Goal: Task Accomplishment & Management: Complete application form

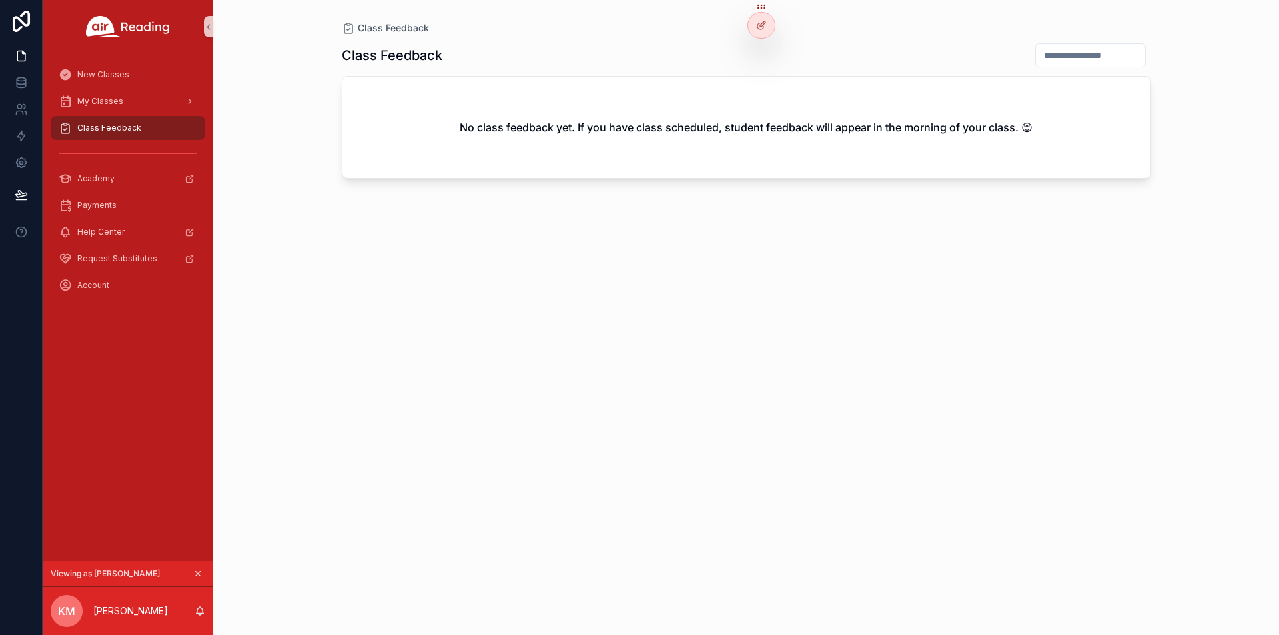
click at [137, 135] on div "Class Feedback" at bounding box center [128, 127] width 139 height 21
click at [766, 59] on div at bounding box center [761, 53] width 21 height 21
click at [757, 54] on icon at bounding box center [761, 54] width 11 height 11
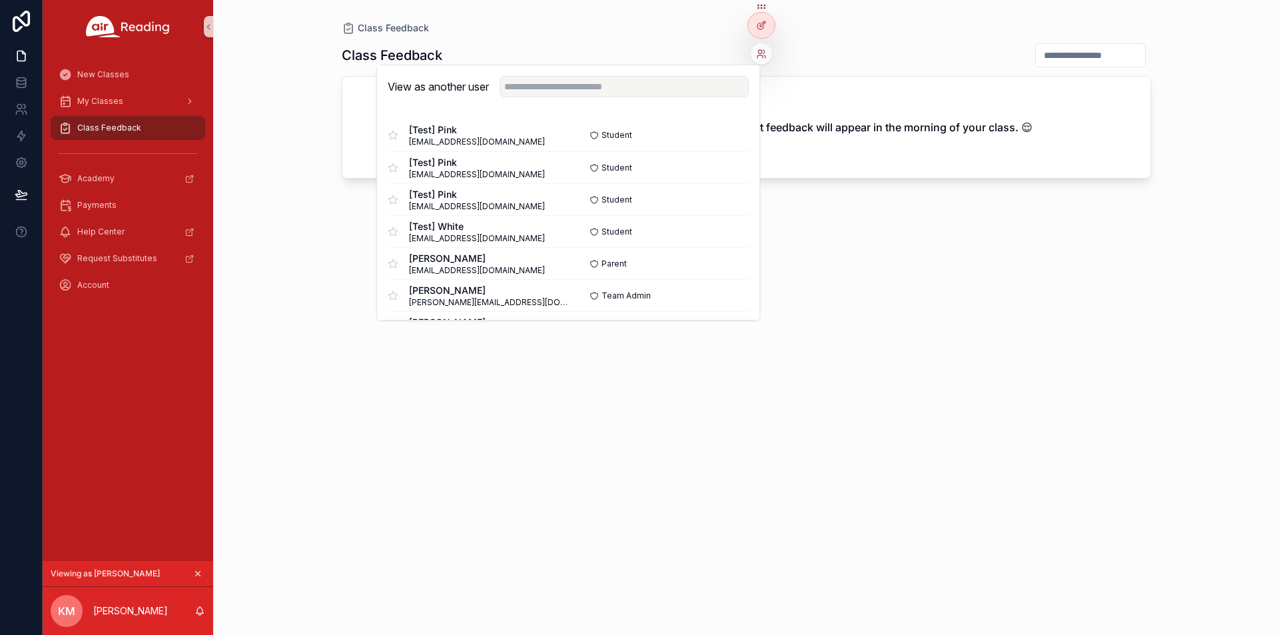
click at [645, 99] on div "View as another user" at bounding box center [568, 86] width 382 height 43
click at [653, 83] on input "text" at bounding box center [624, 86] width 249 height 21
paste input "**********"
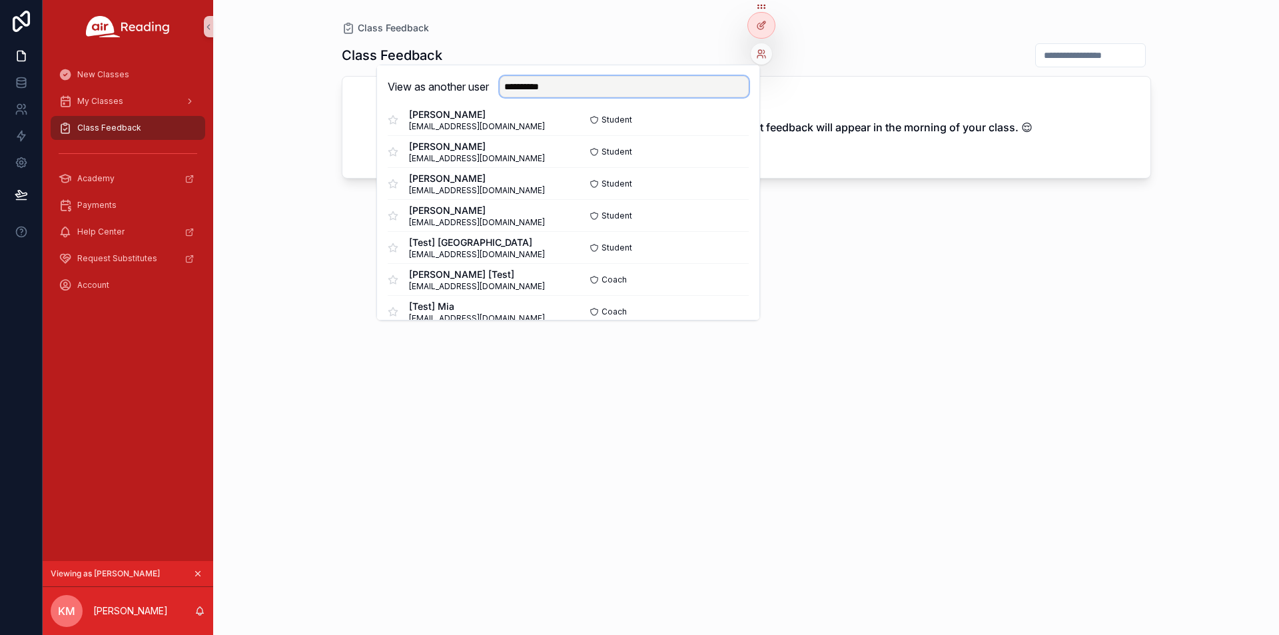
scroll to position [466, 0]
type input "**********"
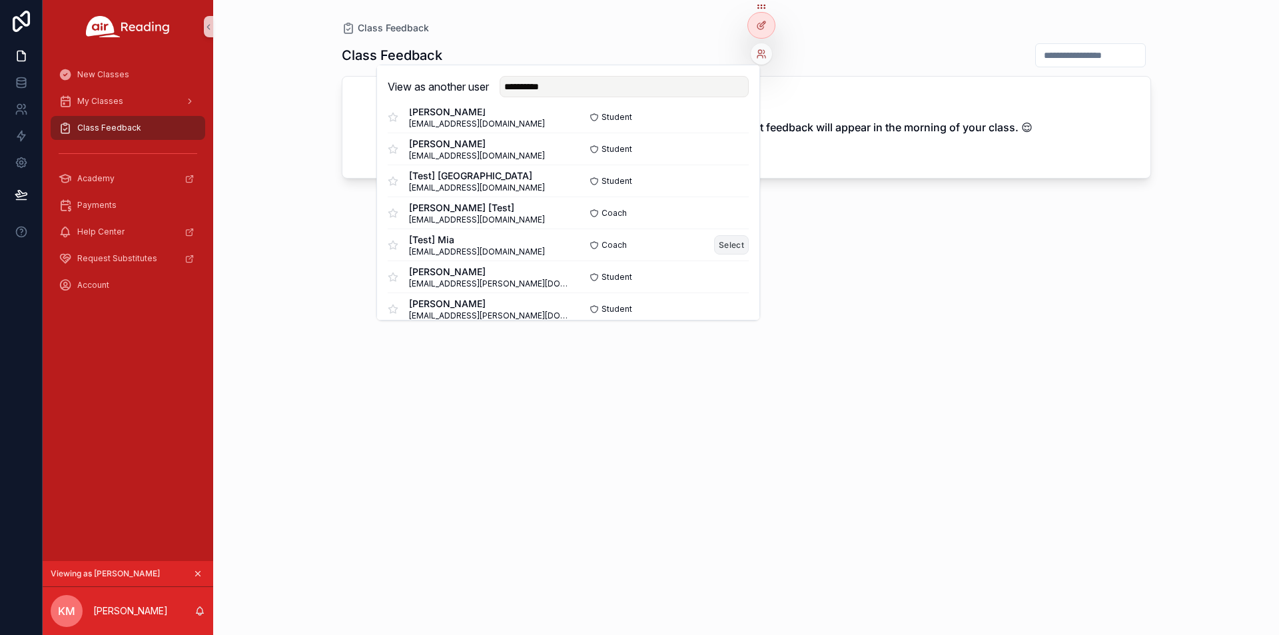
click at [718, 241] on button "Select" at bounding box center [731, 244] width 35 height 19
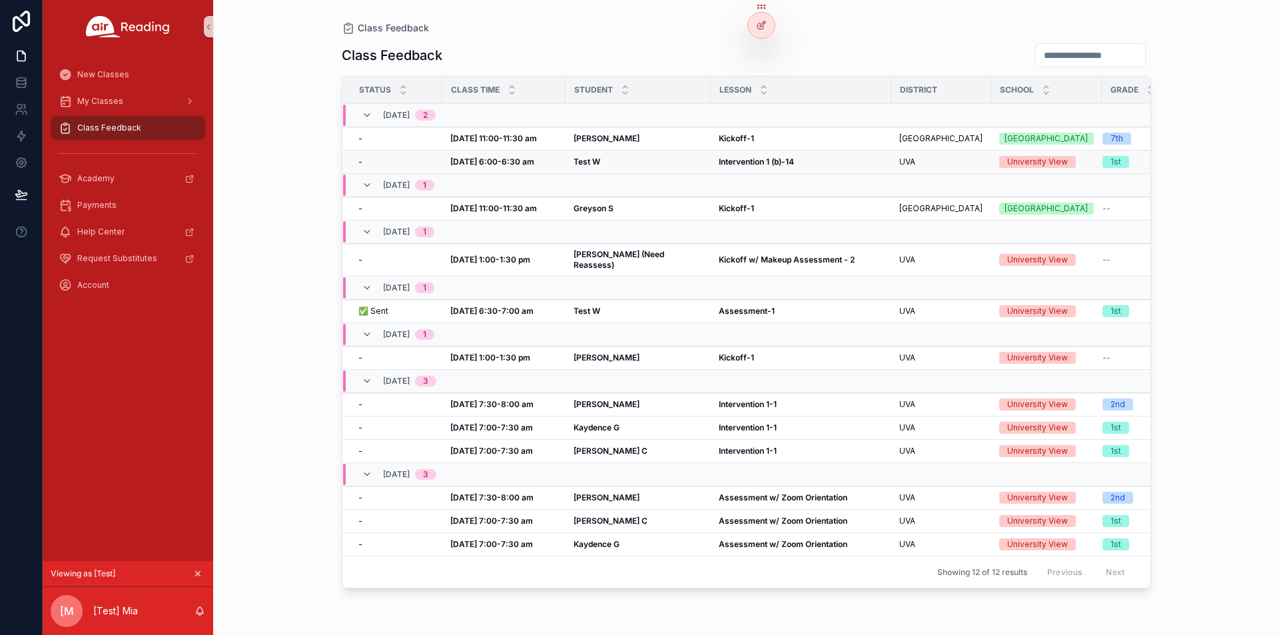
click at [508, 161] on strong "[DATE] 6:00-6:30 am" at bounding box center [492, 162] width 84 height 10
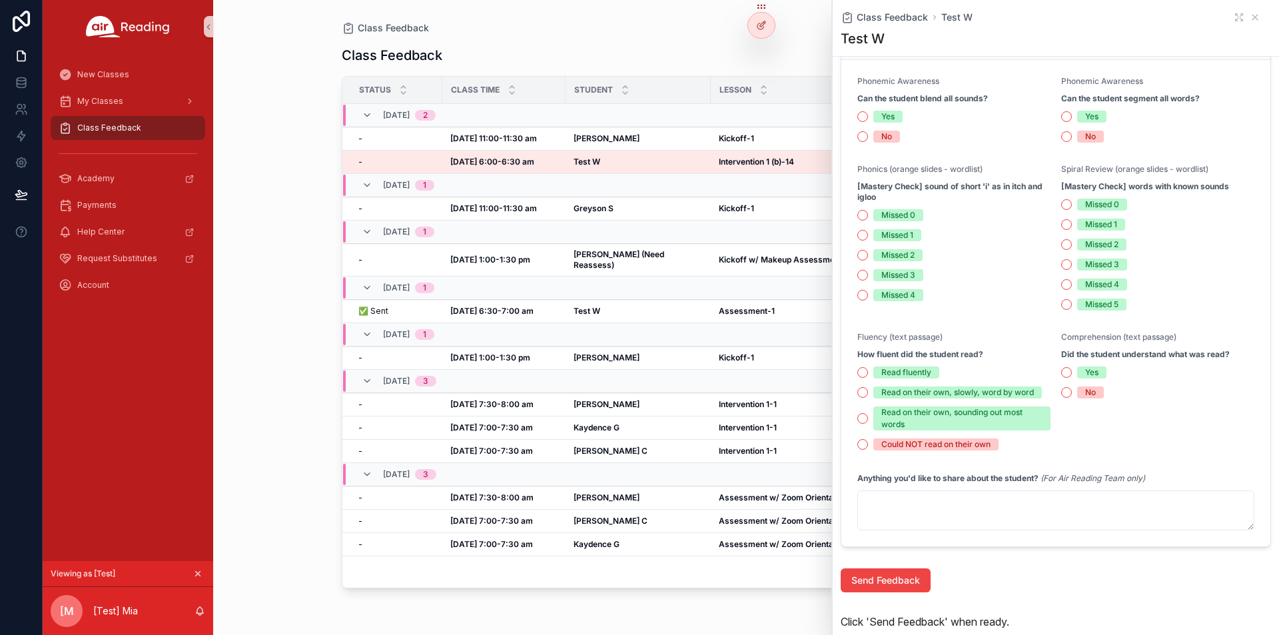
scroll to position [277, 0]
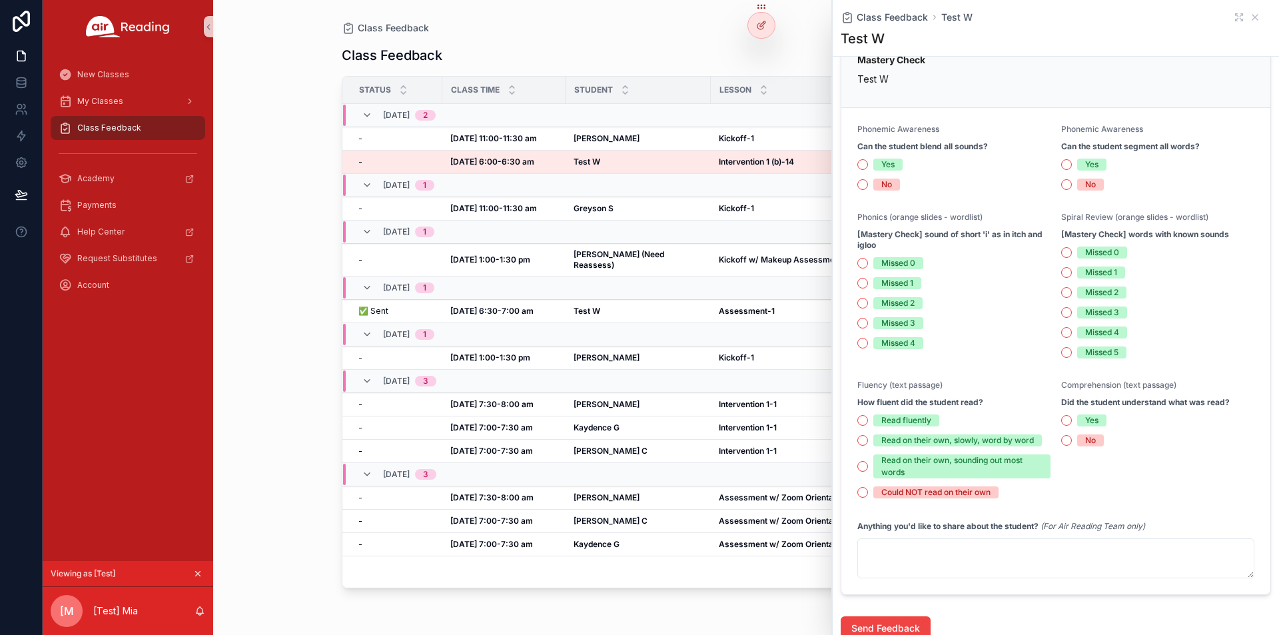
click at [872, 161] on div "Yes" at bounding box center [954, 165] width 193 height 12
click at [868, 163] on button "Yes" at bounding box center [863, 164] width 11 height 11
click at [1063, 165] on button "Yes" at bounding box center [1067, 164] width 11 height 11
click at [866, 266] on button "Missed 0" at bounding box center [863, 263] width 11 height 11
click at [1062, 277] on button "Missed 1" at bounding box center [1067, 272] width 11 height 11
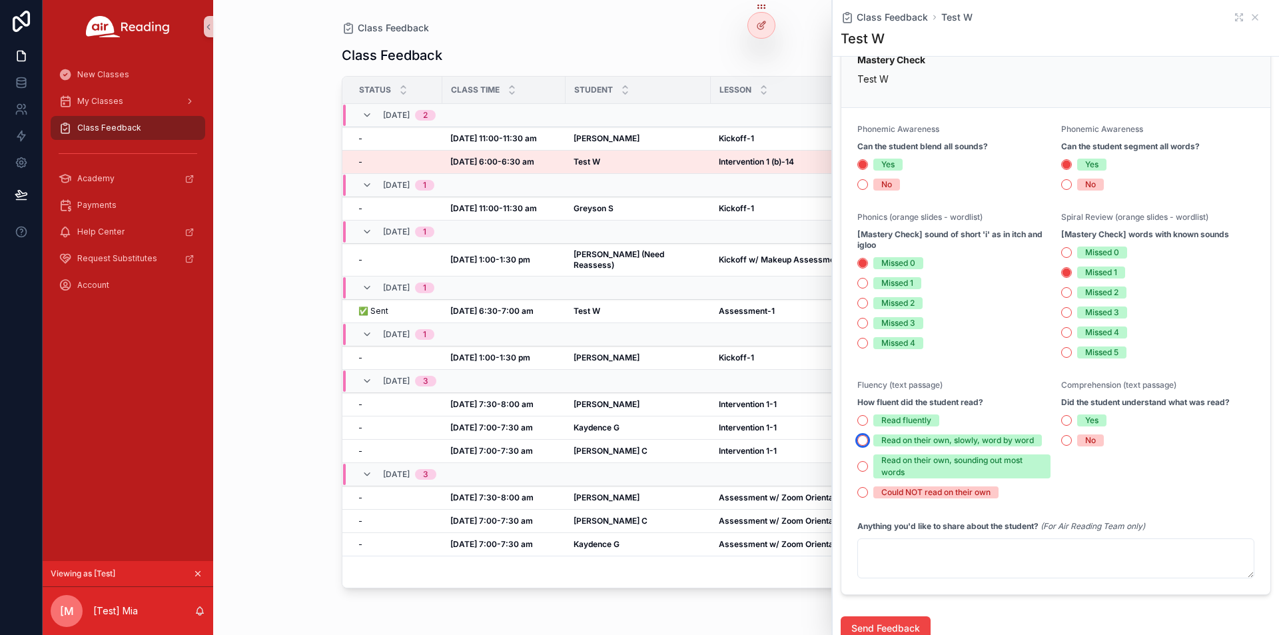
click at [862, 444] on button "Read on their own, slowly, word by word" at bounding box center [863, 440] width 11 height 11
click at [1063, 424] on button "Yes" at bounding box center [1067, 420] width 11 height 11
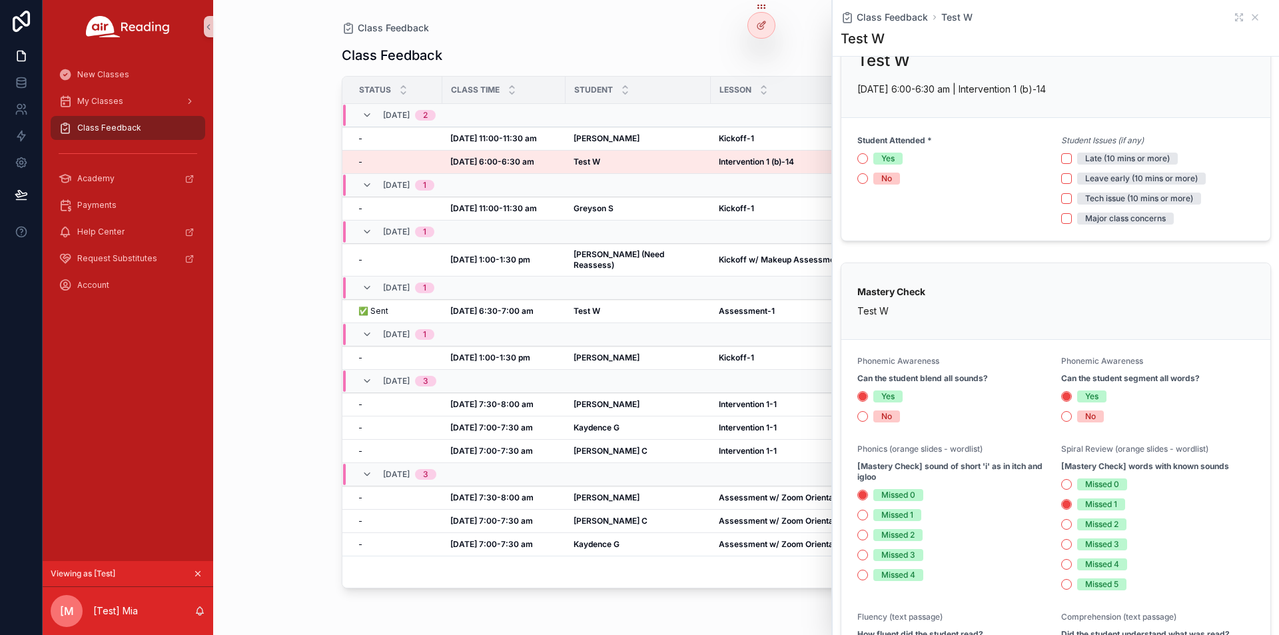
scroll to position [67, 0]
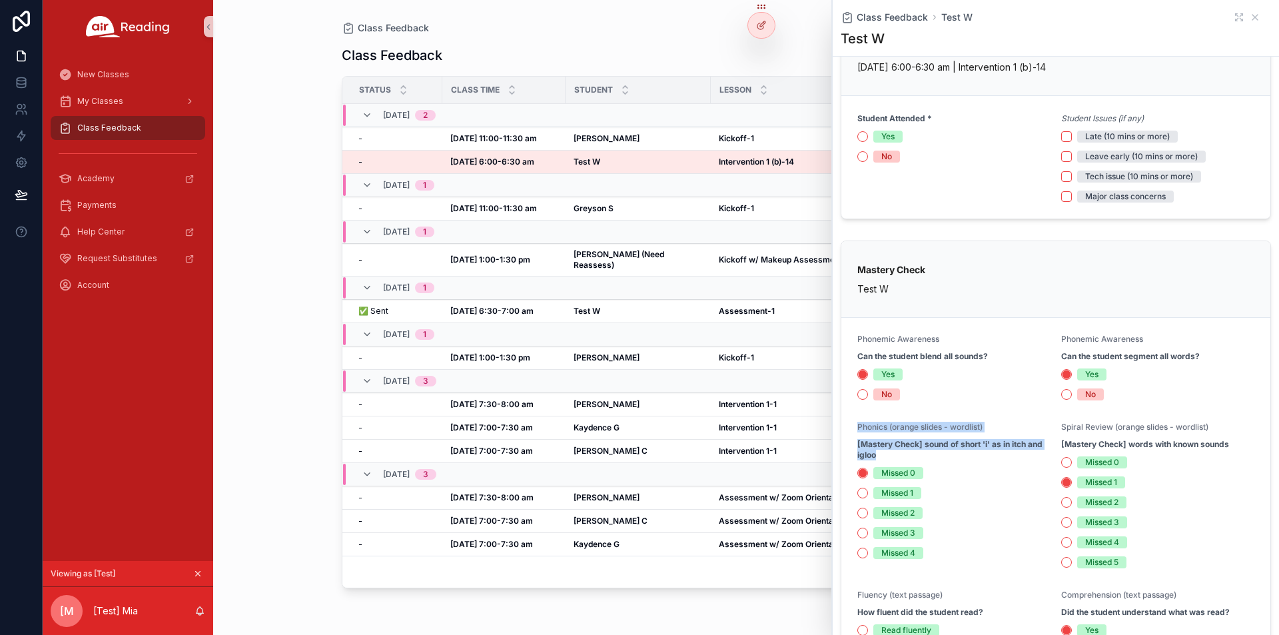
drag, startPoint x: 859, startPoint y: 425, endPoint x: 1040, endPoint y: 450, distance: 182.9
click at [1040, 450] on div "Phonics (orange slides - wordlist) [Mastery Check] sound of short 'i' as in itc…" at bounding box center [954, 442] width 193 height 40
copy div "Phonics (orange slides - wordlist) [Mastery Check] sound of short 'i' as in itc…"
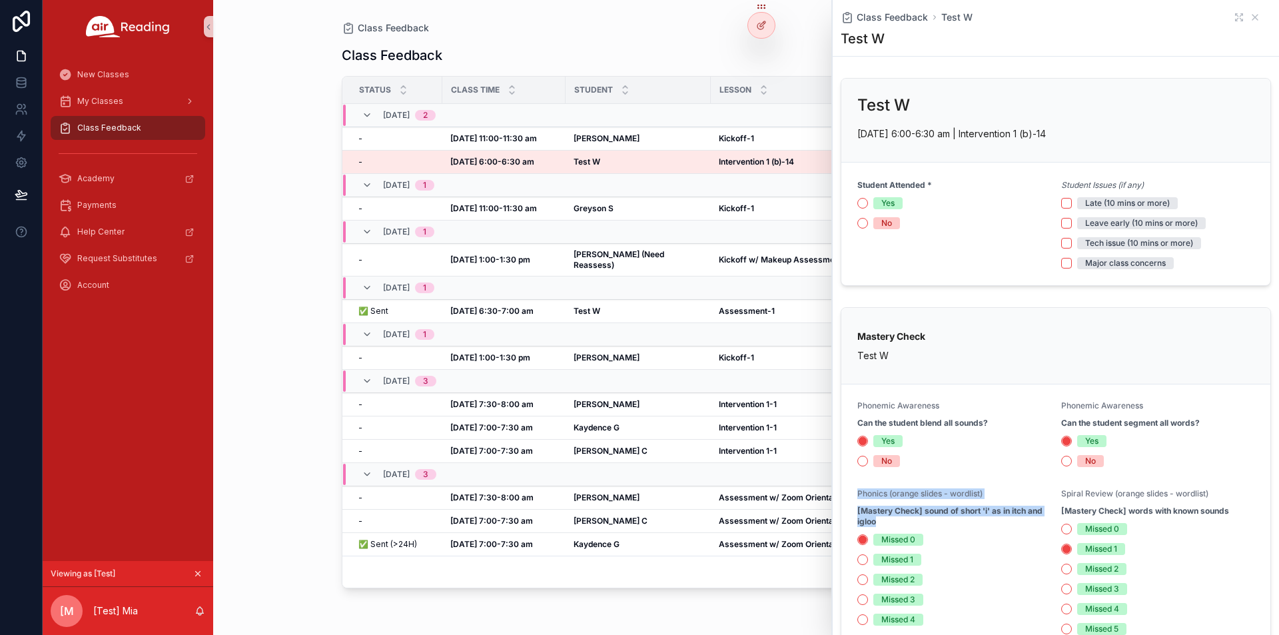
scroll to position [200, 0]
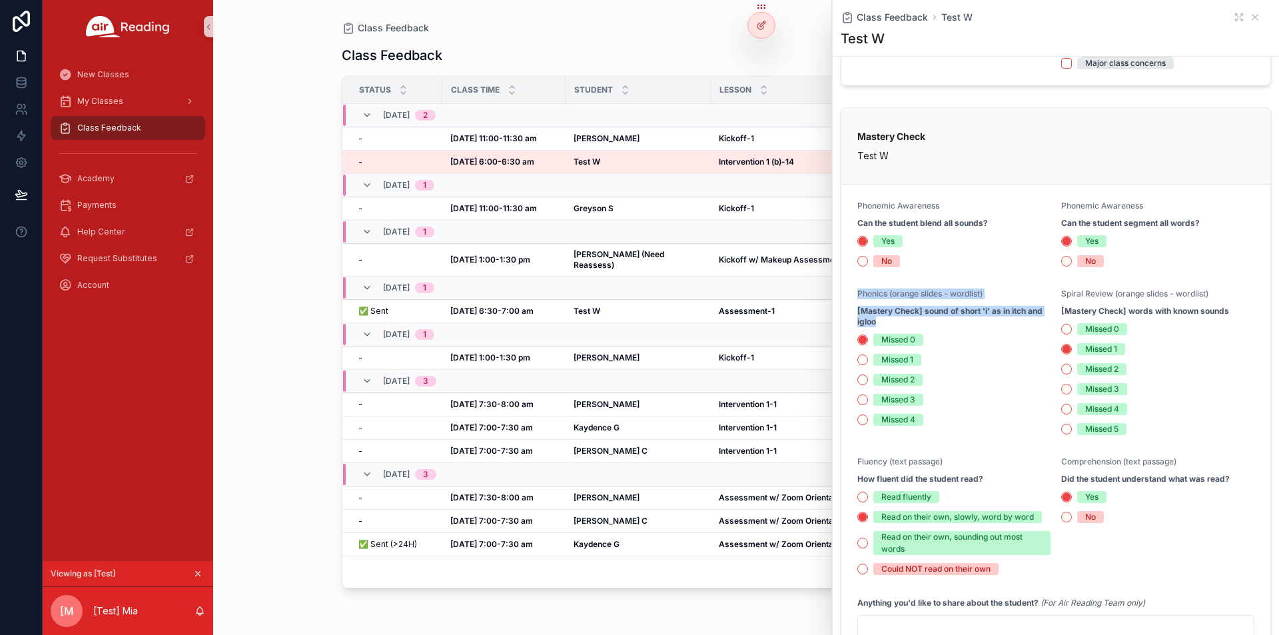
click at [989, 247] on div "Yes No" at bounding box center [954, 251] width 193 height 32
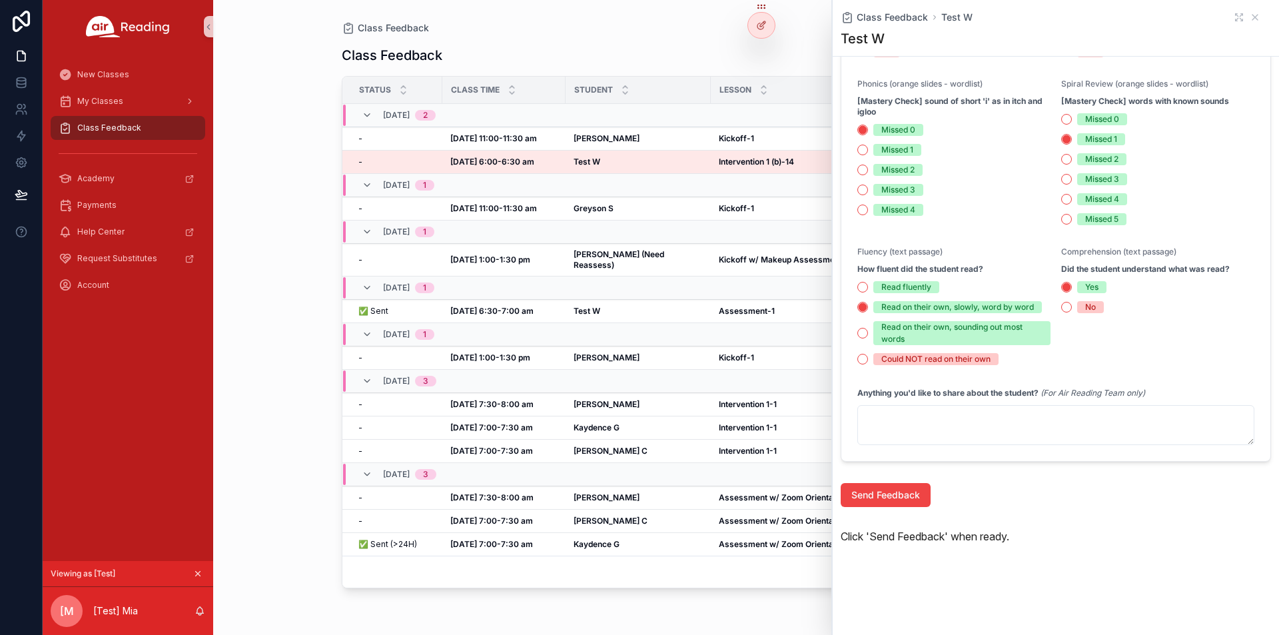
scroll to position [343, 0]
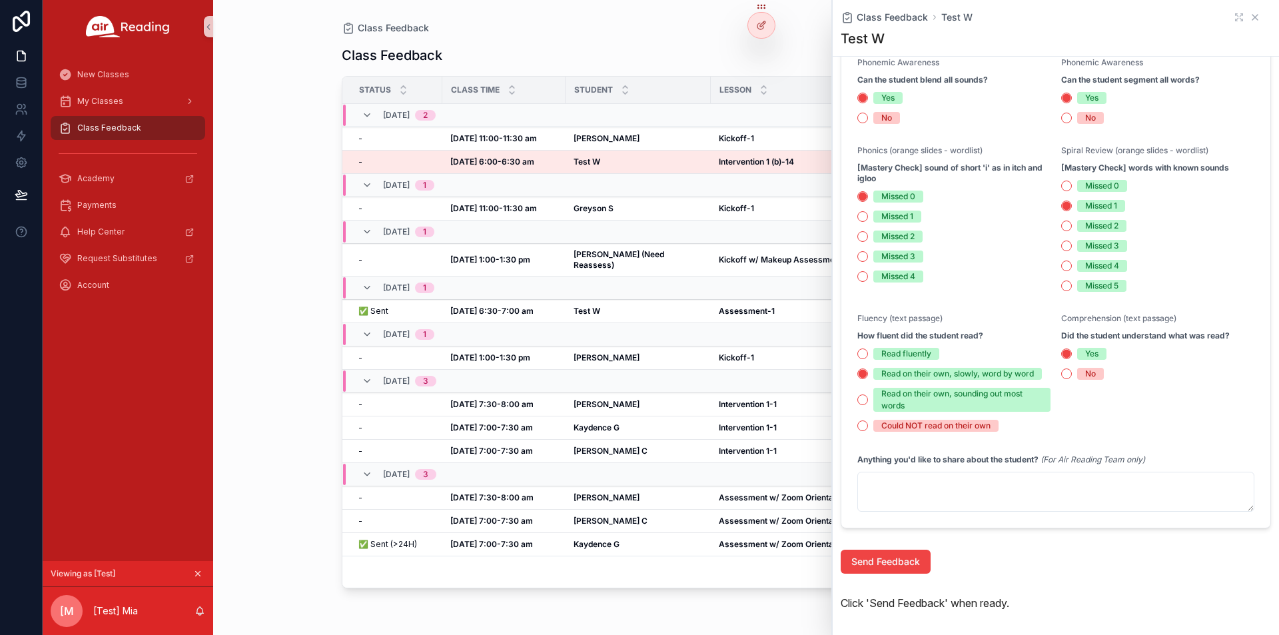
click at [1250, 19] on icon "scrollable content" at bounding box center [1255, 17] width 11 height 11
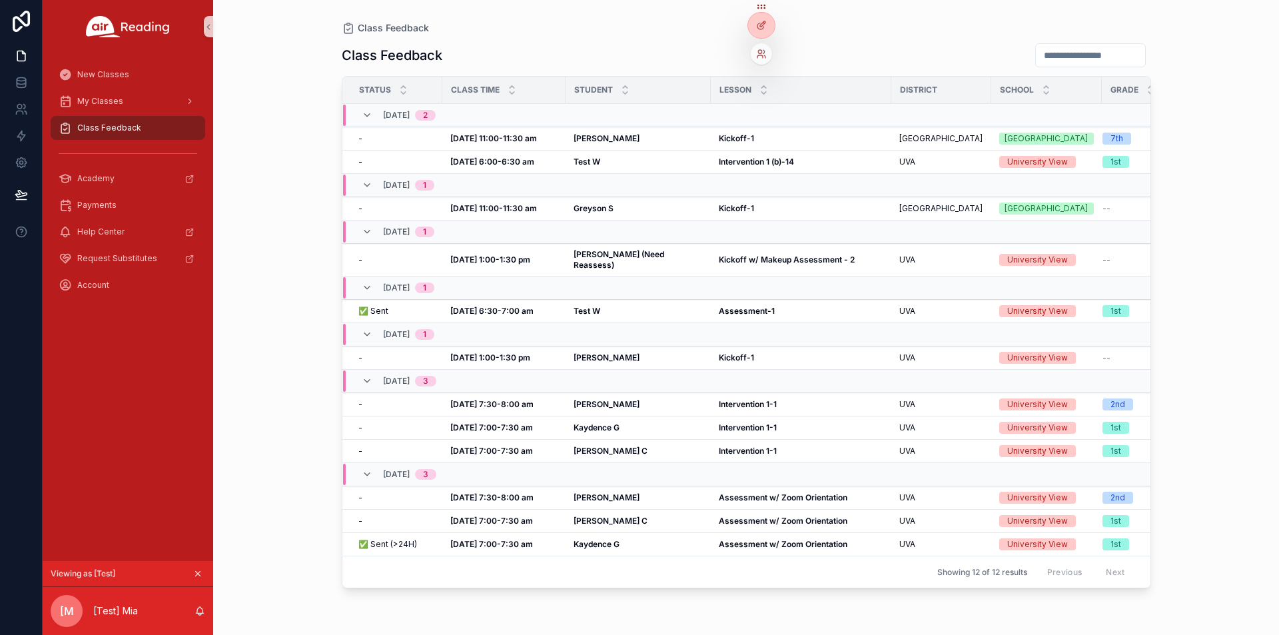
click at [766, 59] on div at bounding box center [761, 53] width 21 height 21
click at [766, 55] on icon at bounding box center [761, 54] width 11 height 11
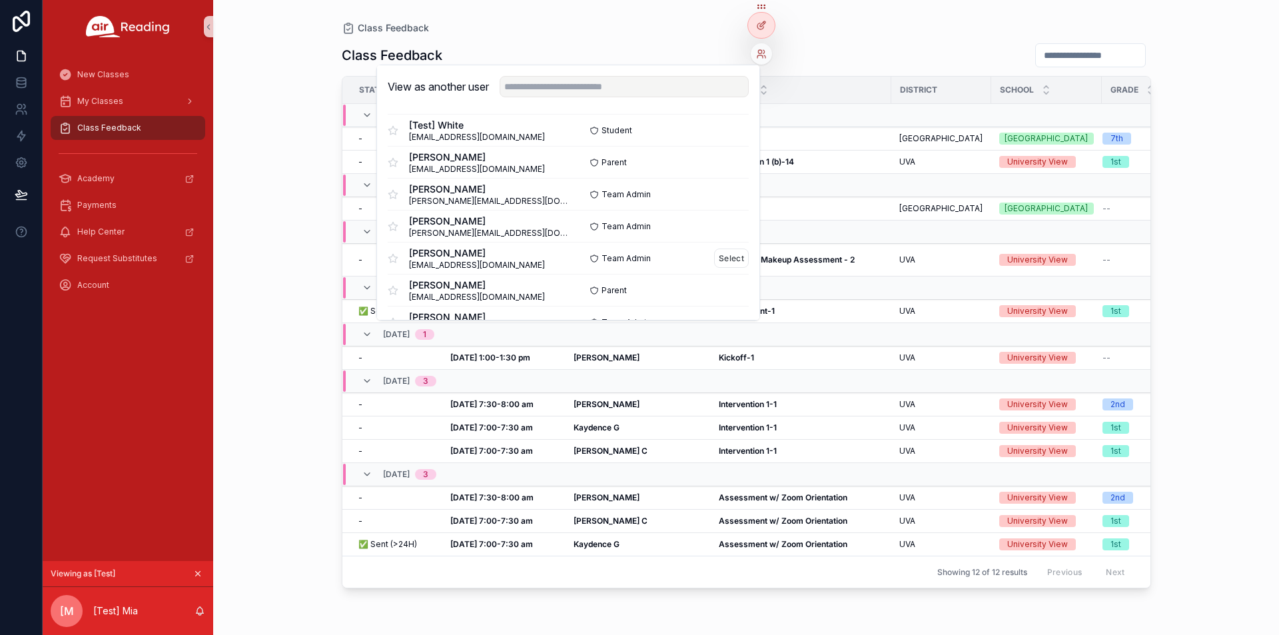
scroll to position [333, 0]
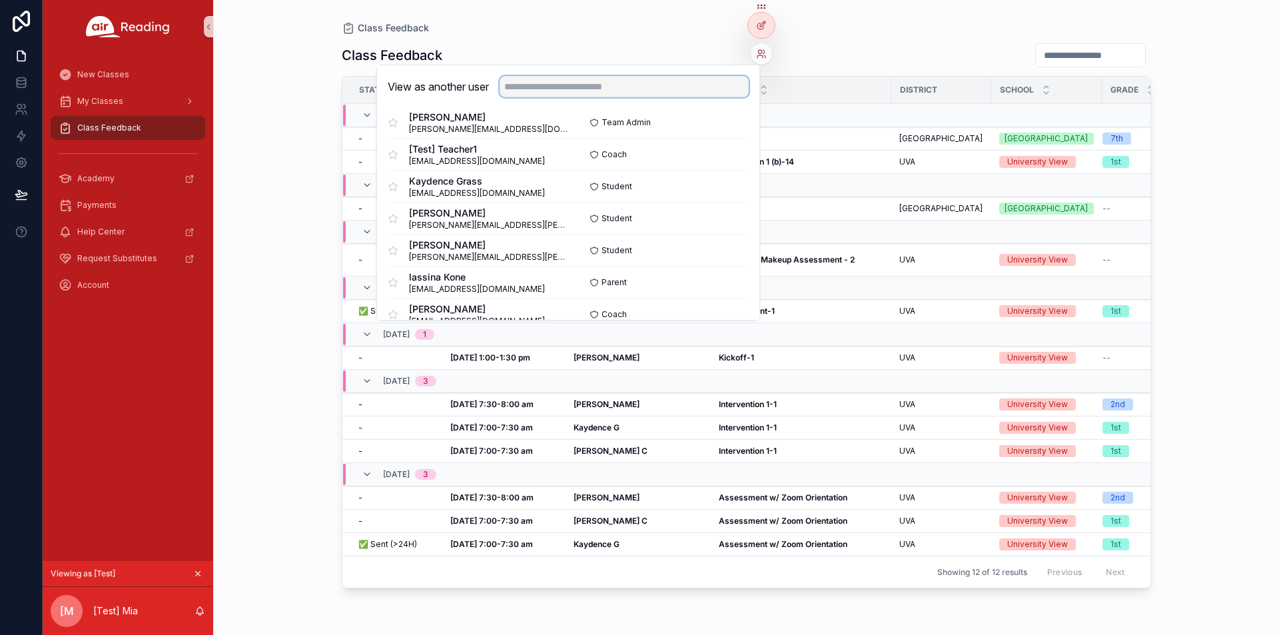
click at [580, 81] on input "text" at bounding box center [624, 86] width 249 height 21
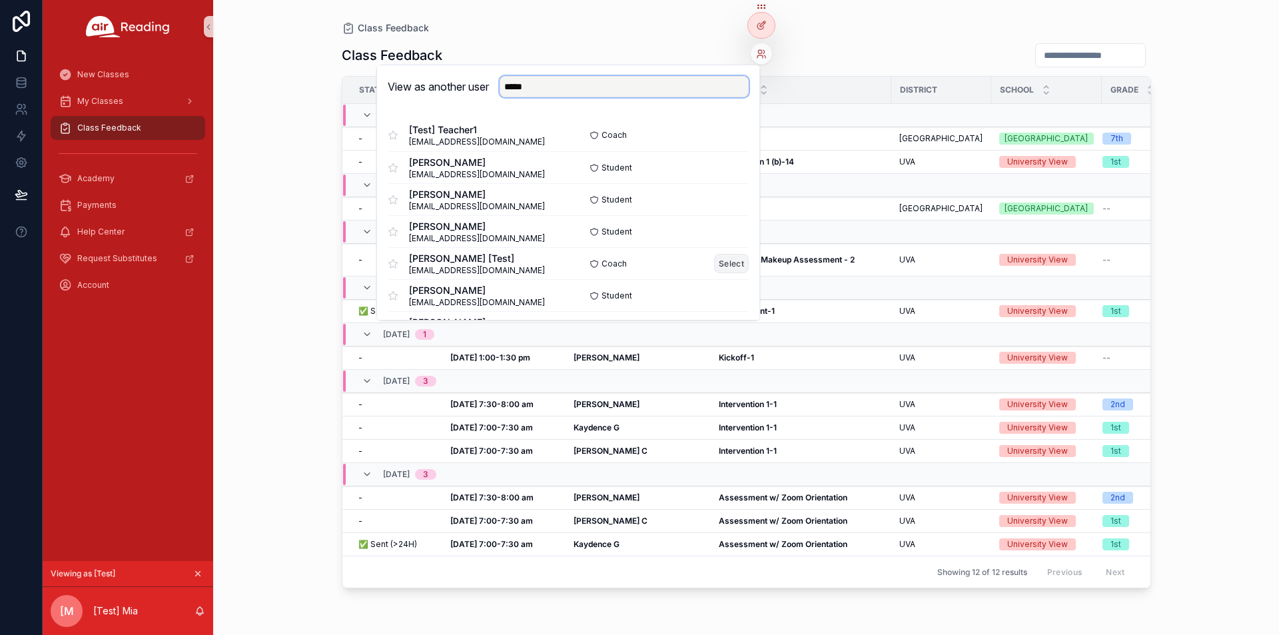
type input "*****"
click at [725, 258] on button "Select" at bounding box center [731, 263] width 35 height 19
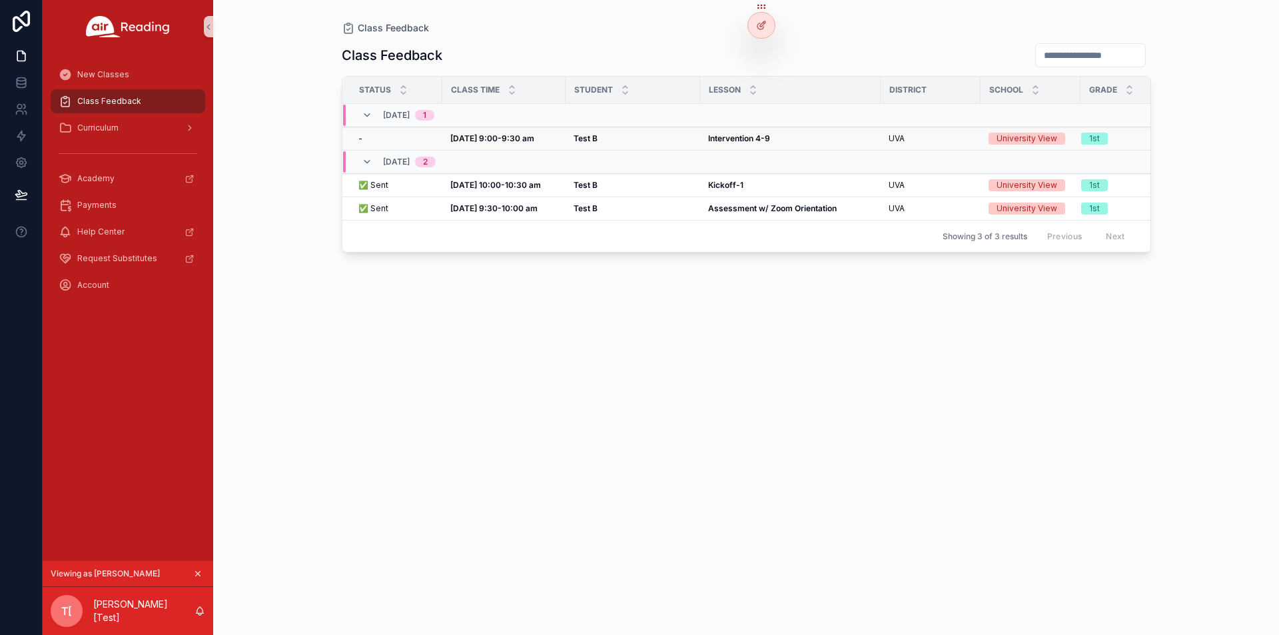
click at [486, 139] on strong "Aug 13, 9:00-9:30 am" at bounding box center [492, 138] width 84 height 10
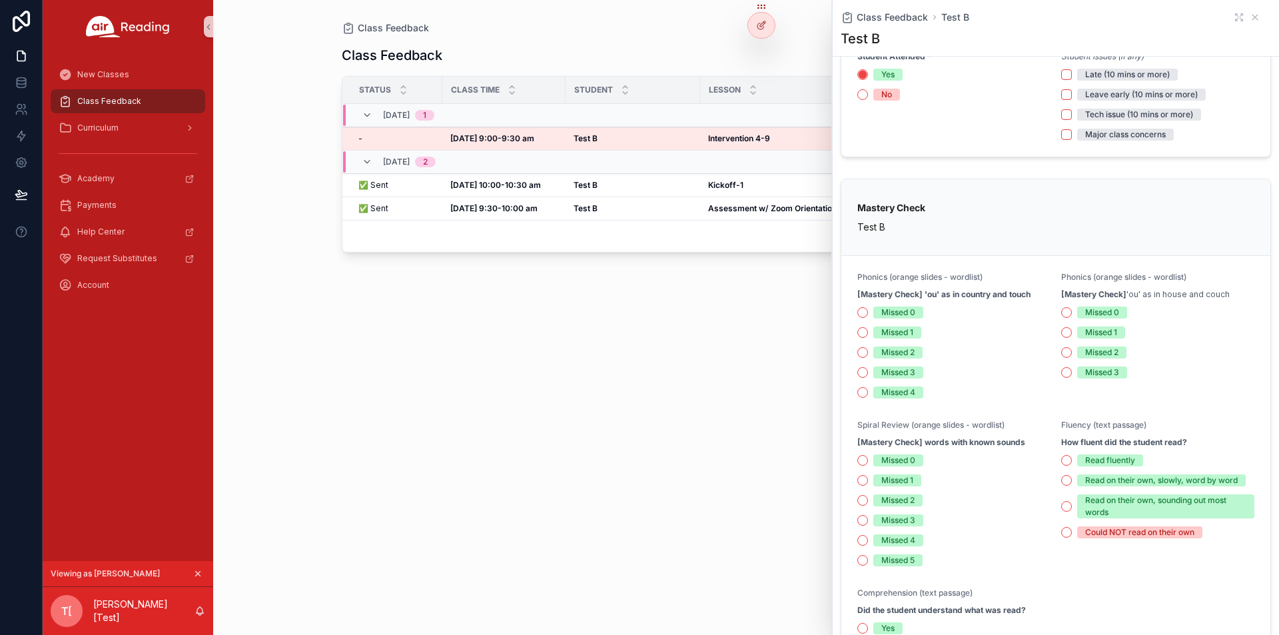
scroll to position [333, 0]
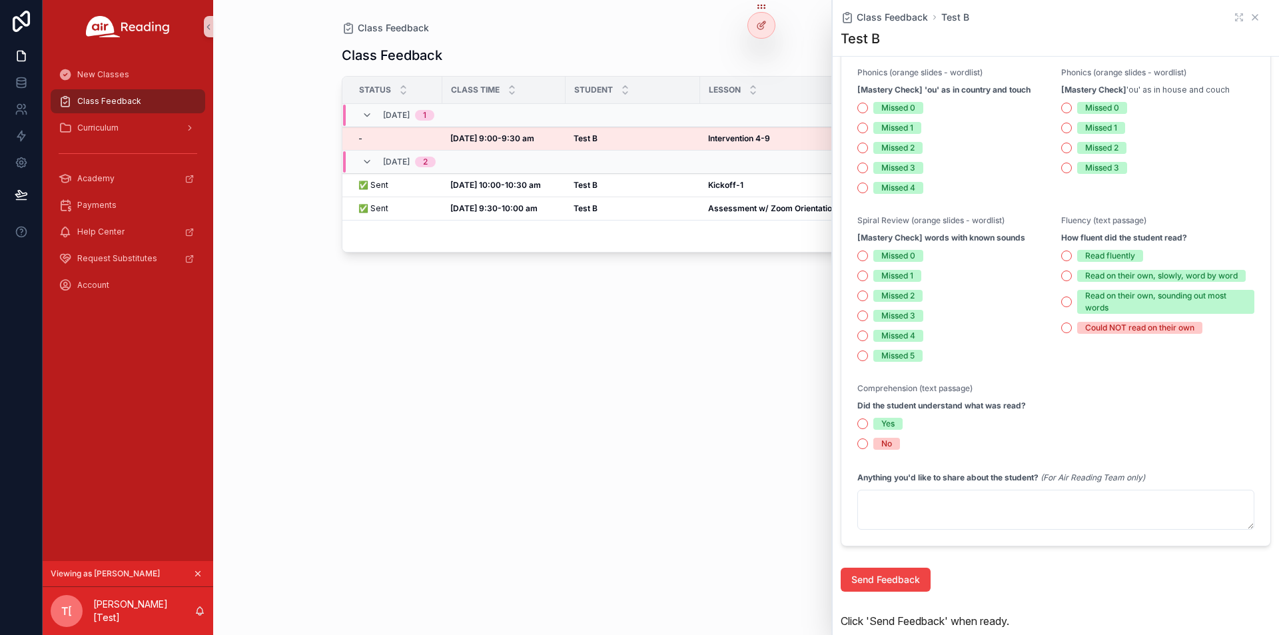
click at [1250, 16] on icon "scrollable content" at bounding box center [1255, 17] width 11 height 11
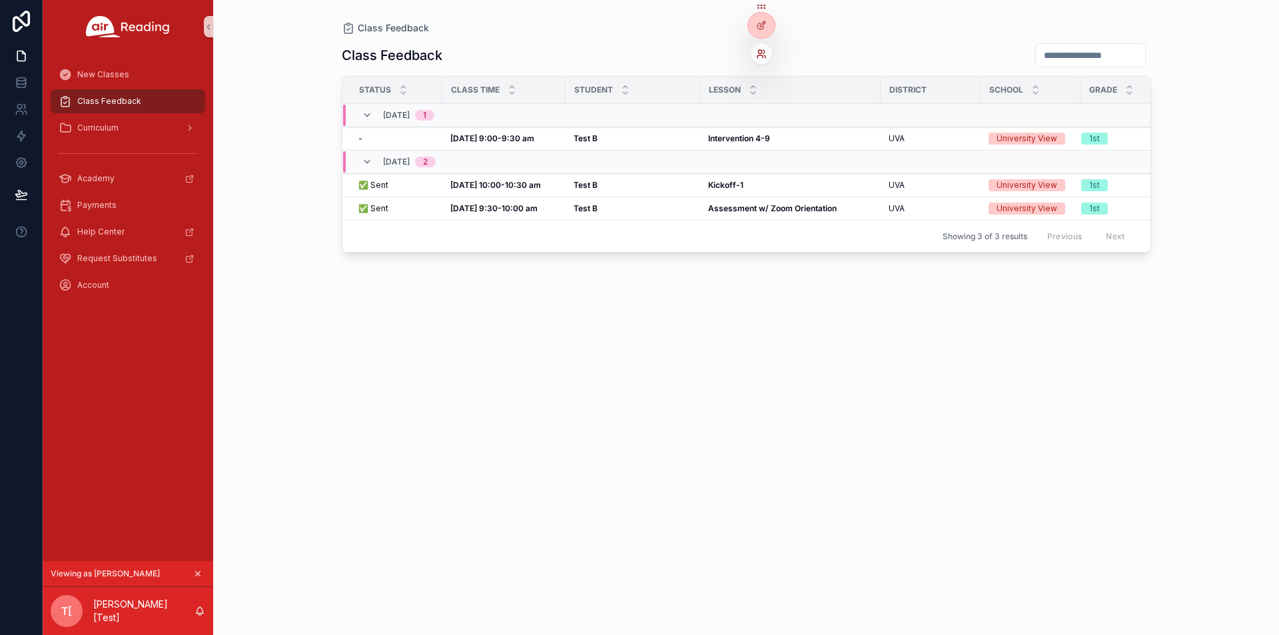
click at [757, 53] on icon at bounding box center [761, 54] width 11 height 11
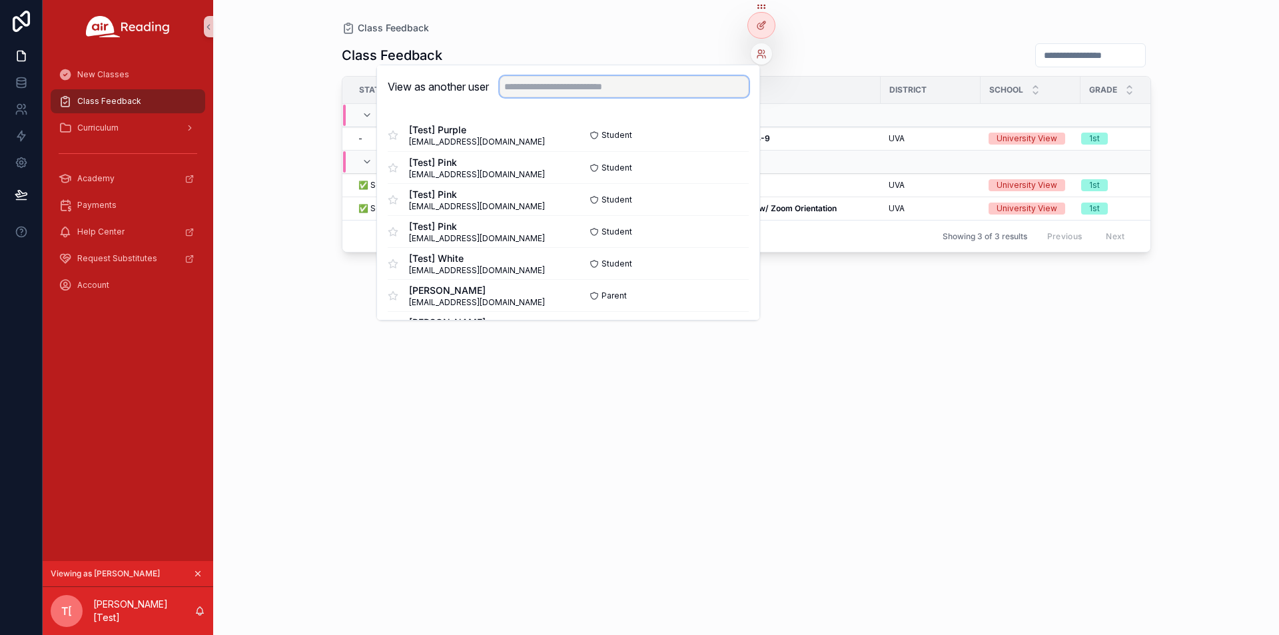
click at [646, 97] on input "text" at bounding box center [624, 86] width 249 height 21
paste input "*********"
drag, startPoint x: 608, startPoint y: 93, endPoint x: 484, endPoint y: 87, distance: 123.4
click at [402, 77] on div "View as another user *********" at bounding box center [568, 86] width 361 height 21
paste input "******"
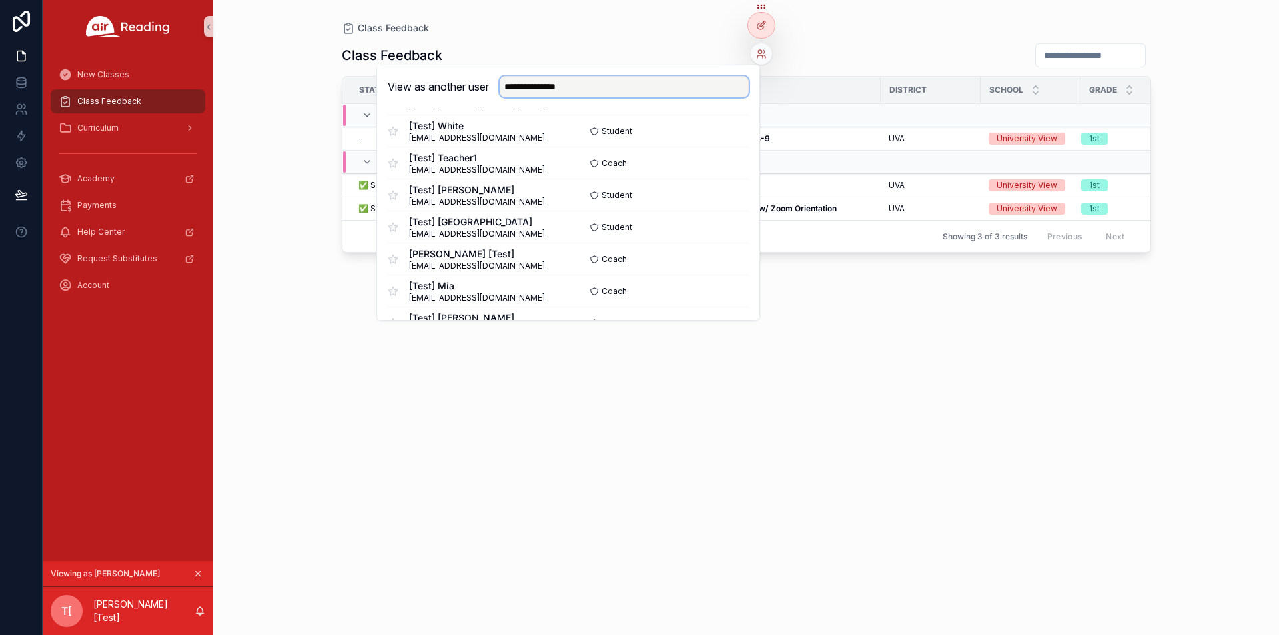
scroll to position [133, 0]
type input "**********"
click at [718, 162] on button "Select" at bounding box center [731, 162] width 35 height 19
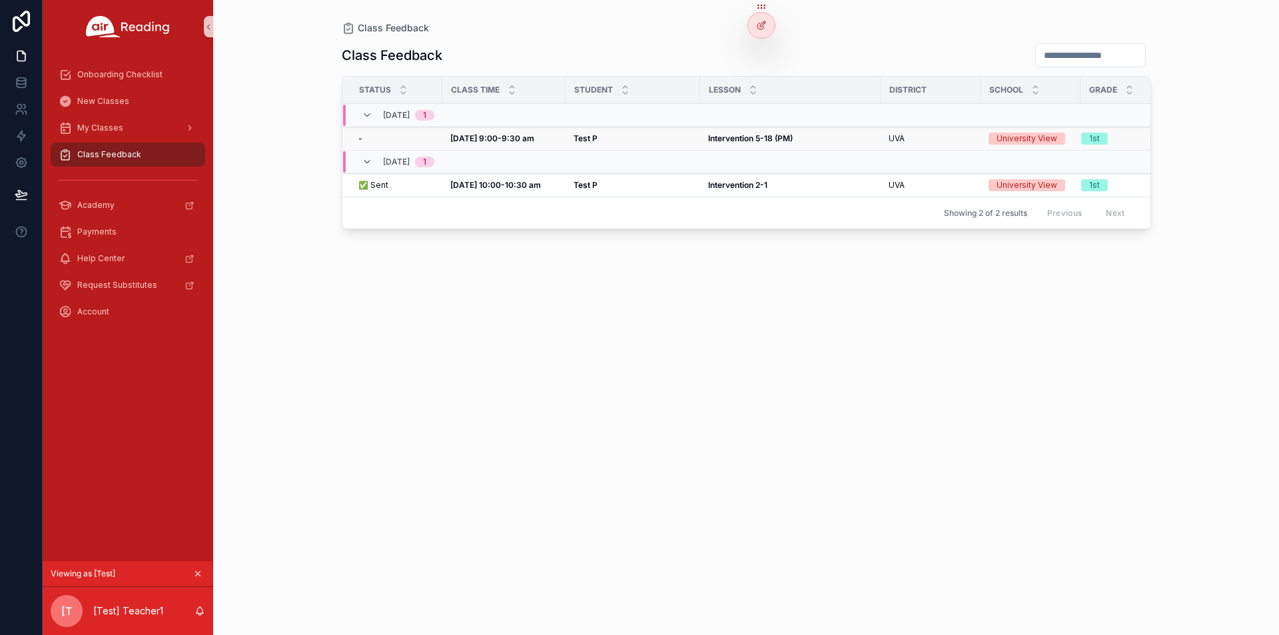
click at [503, 143] on span "Aug 13, 9:00-9:30 am" at bounding box center [492, 138] width 84 height 11
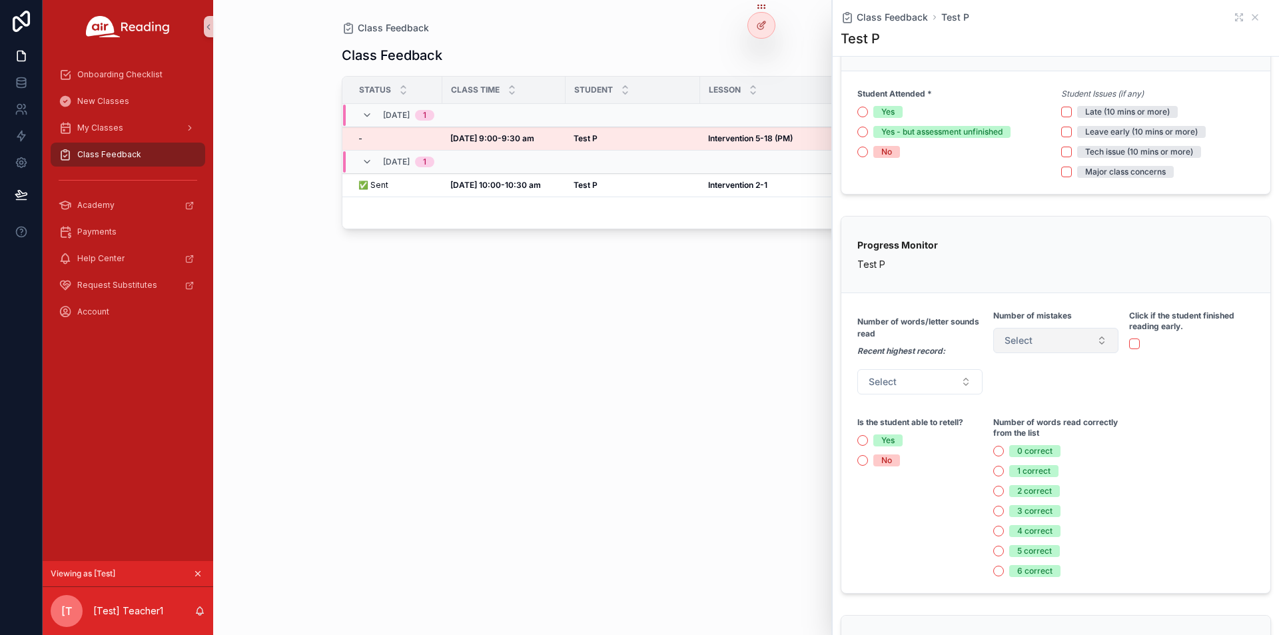
scroll to position [200, 0]
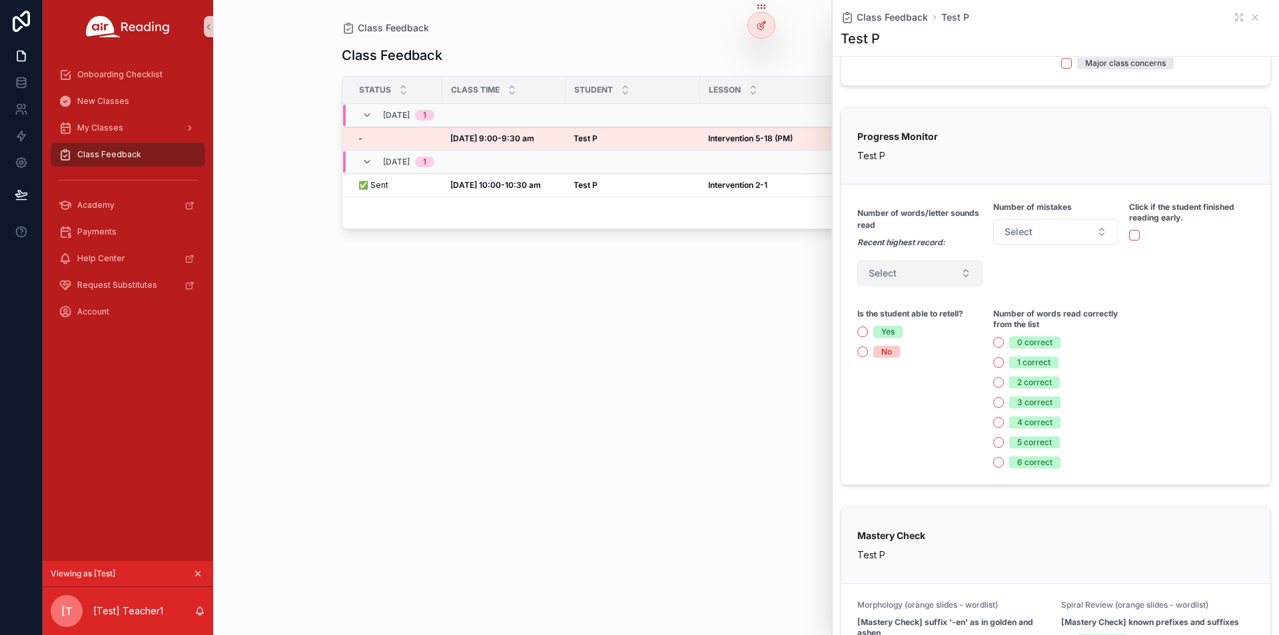
click at [930, 272] on button "Select" at bounding box center [920, 273] width 125 height 25
click at [930, 273] on button "Select" at bounding box center [920, 273] width 125 height 25
click at [1054, 236] on button "Select" at bounding box center [1056, 231] width 125 height 25
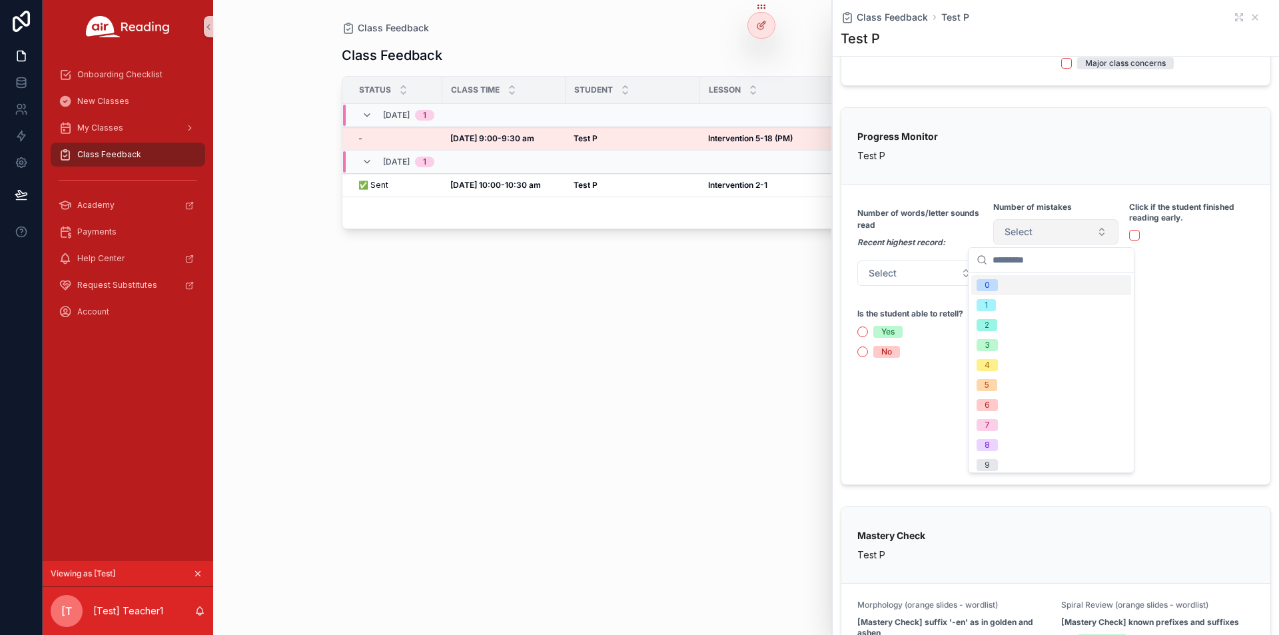
click at [1055, 236] on button "Select" at bounding box center [1056, 231] width 125 height 25
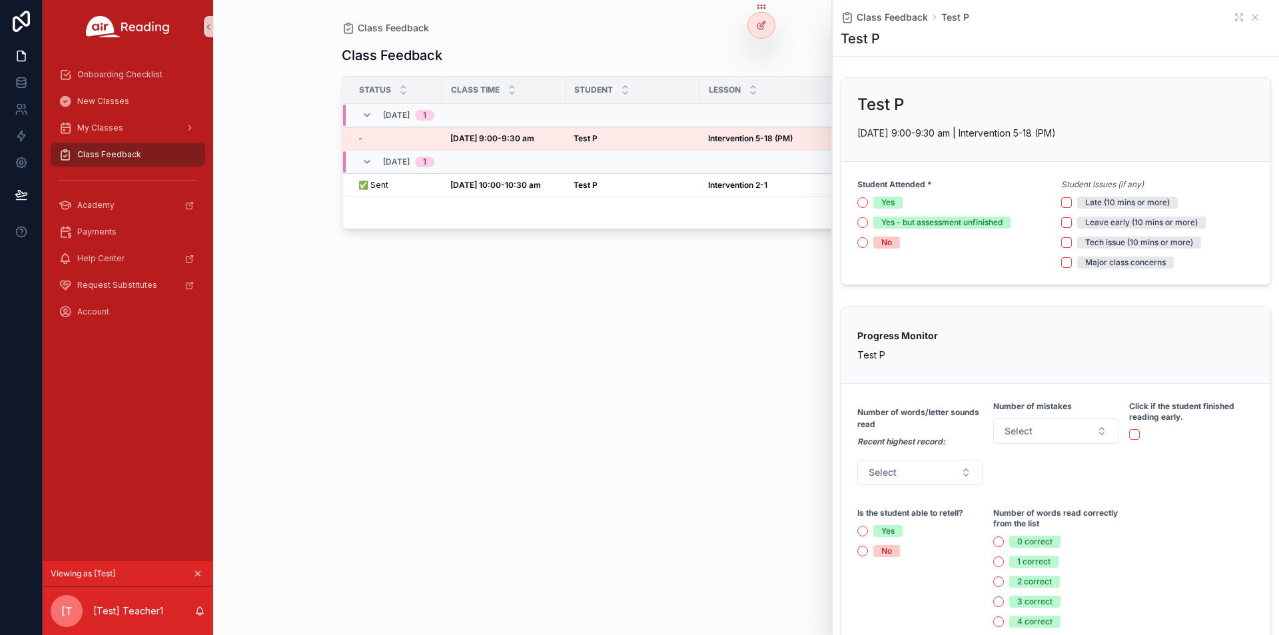
scroll to position [0, 0]
drag, startPoint x: 1018, startPoint y: 133, endPoint x: 1079, endPoint y: 133, distance: 61.3
click at [1079, 133] on p "Aug 13, 9:00-9:30 am | Intervention 5-18 (PM)" at bounding box center [1056, 134] width 397 height 14
copy p "5-18 (PM)"
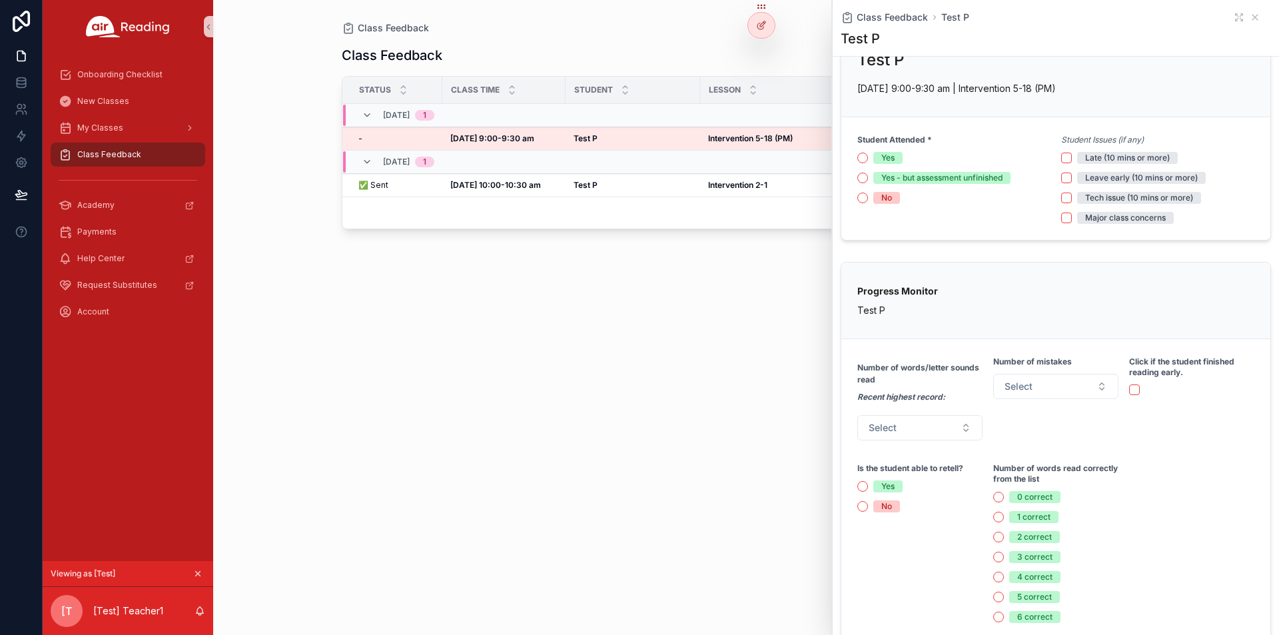
scroll to position [67, 0]
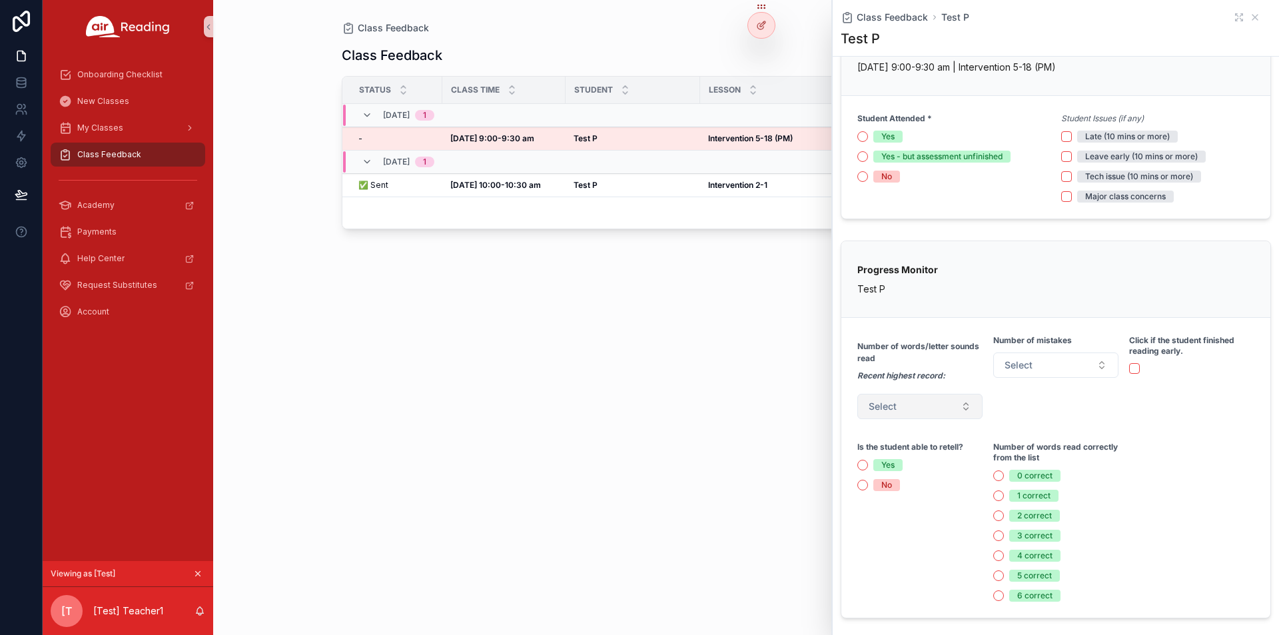
click at [936, 426] on form "Number of words/letter sounds read Recent highest record: Select Number of mist…" at bounding box center [1056, 468] width 429 height 300
click at [934, 409] on button "Select" at bounding box center [920, 406] width 125 height 25
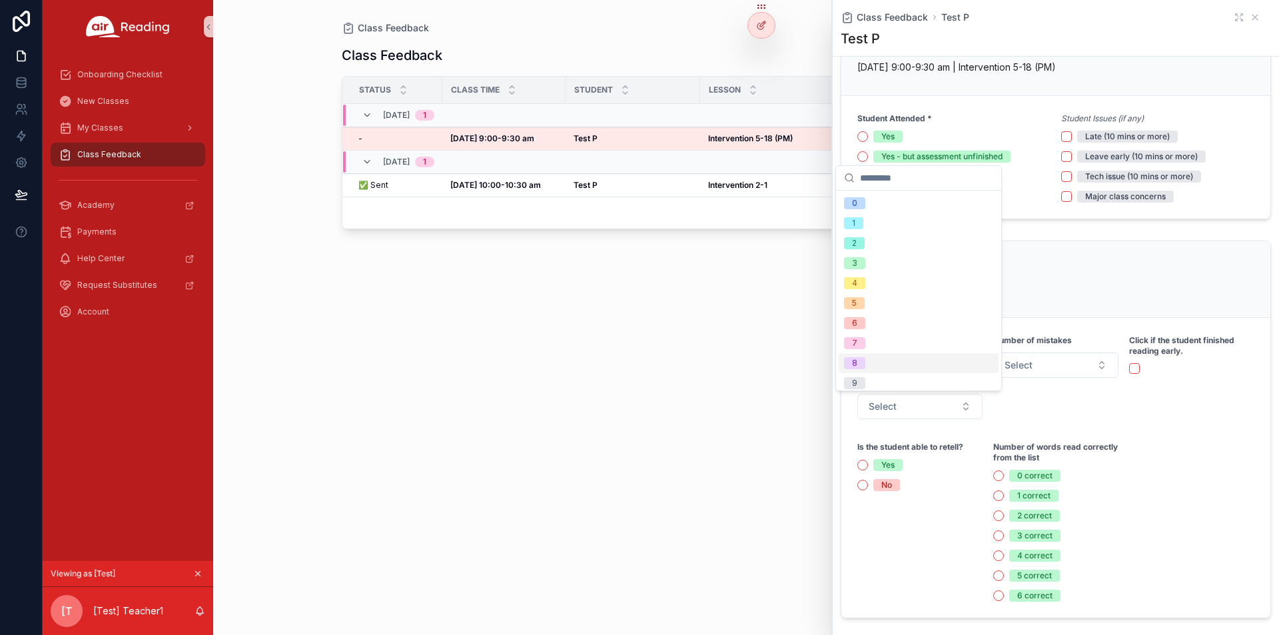
click at [1056, 407] on div "Number of mistakes Select" at bounding box center [1056, 376] width 125 height 85
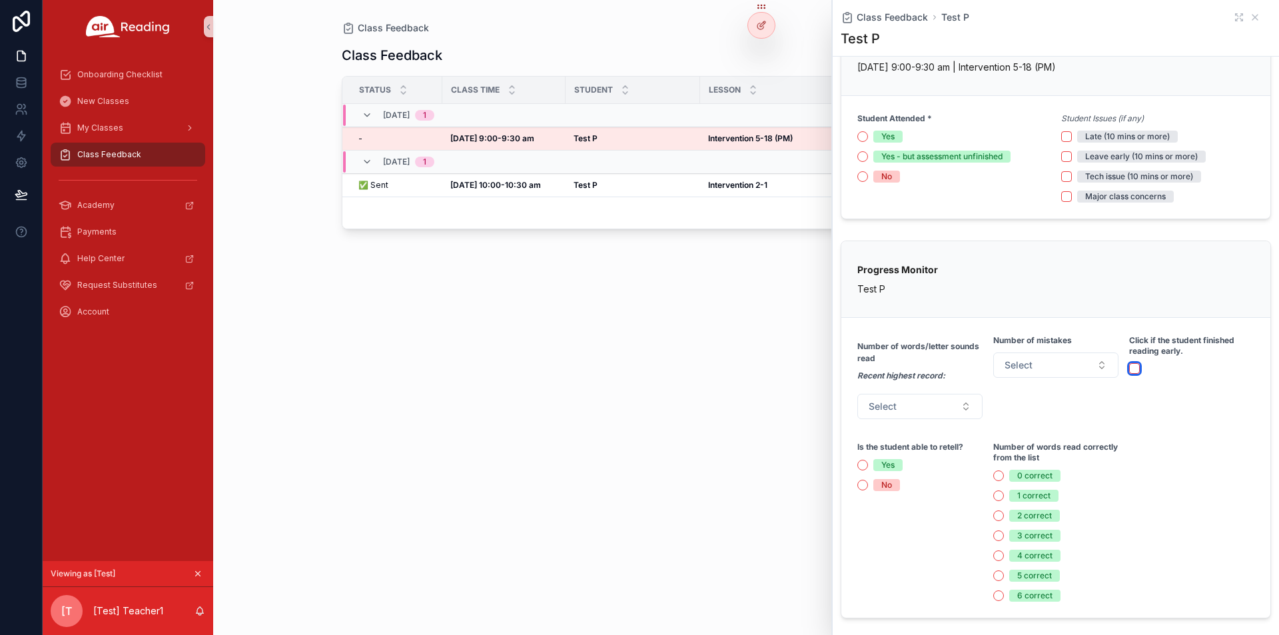
click at [1129, 366] on button "scrollable content" at bounding box center [1134, 368] width 11 height 11
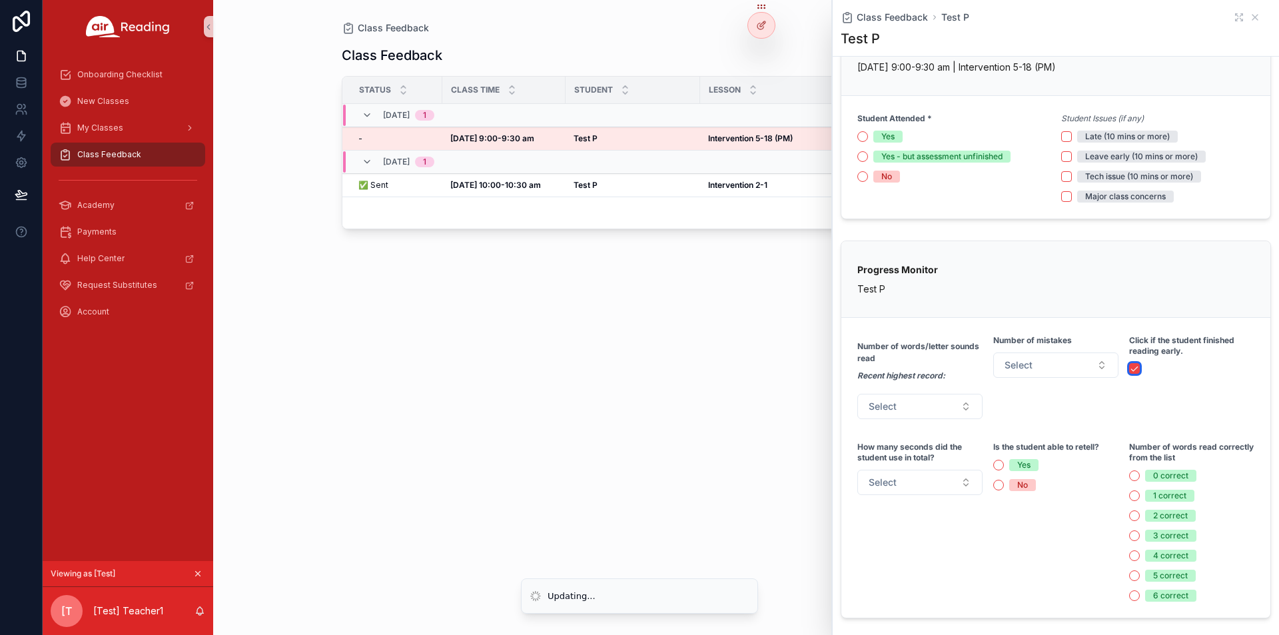
click at [1130, 371] on button "scrollable content" at bounding box center [1134, 368] width 11 height 11
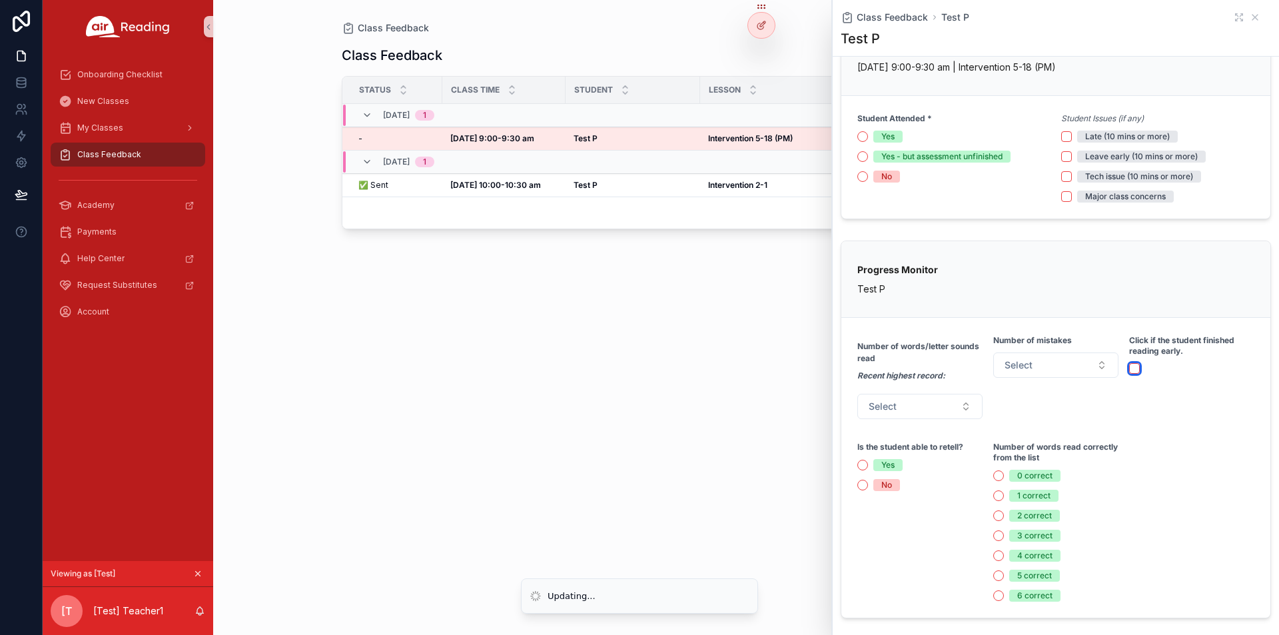
click at [1130, 371] on button "scrollable content" at bounding box center [1134, 368] width 11 height 11
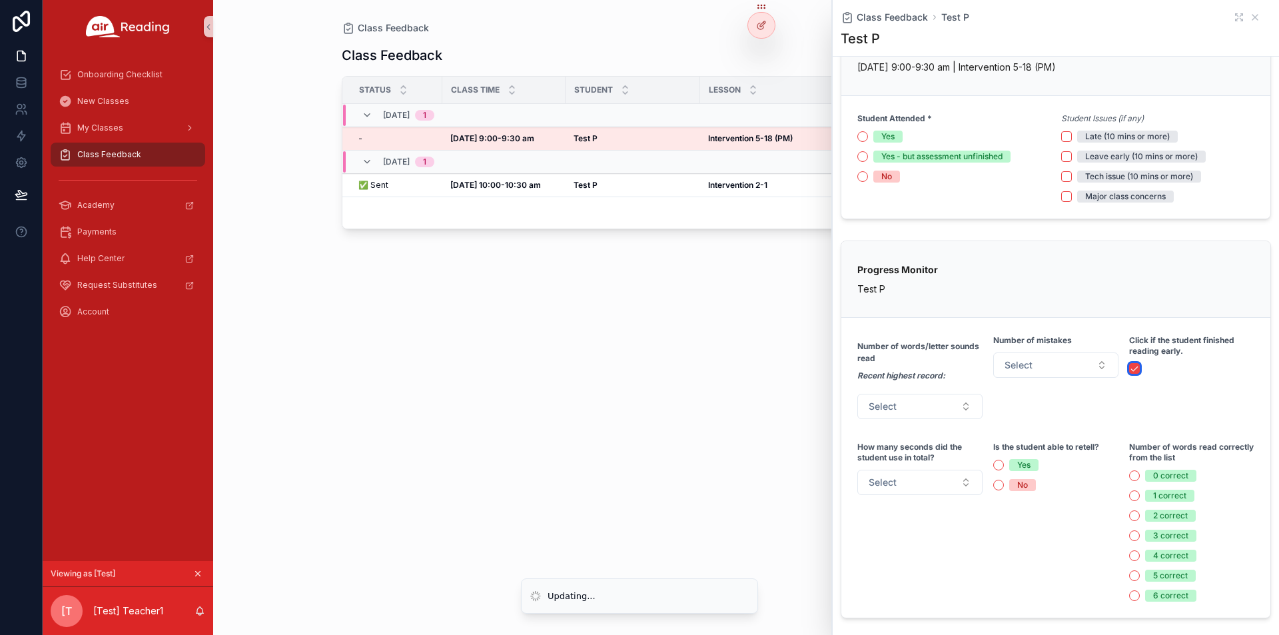
click at [1130, 371] on button "scrollable content" at bounding box center [1134, 368] width 11 height 11
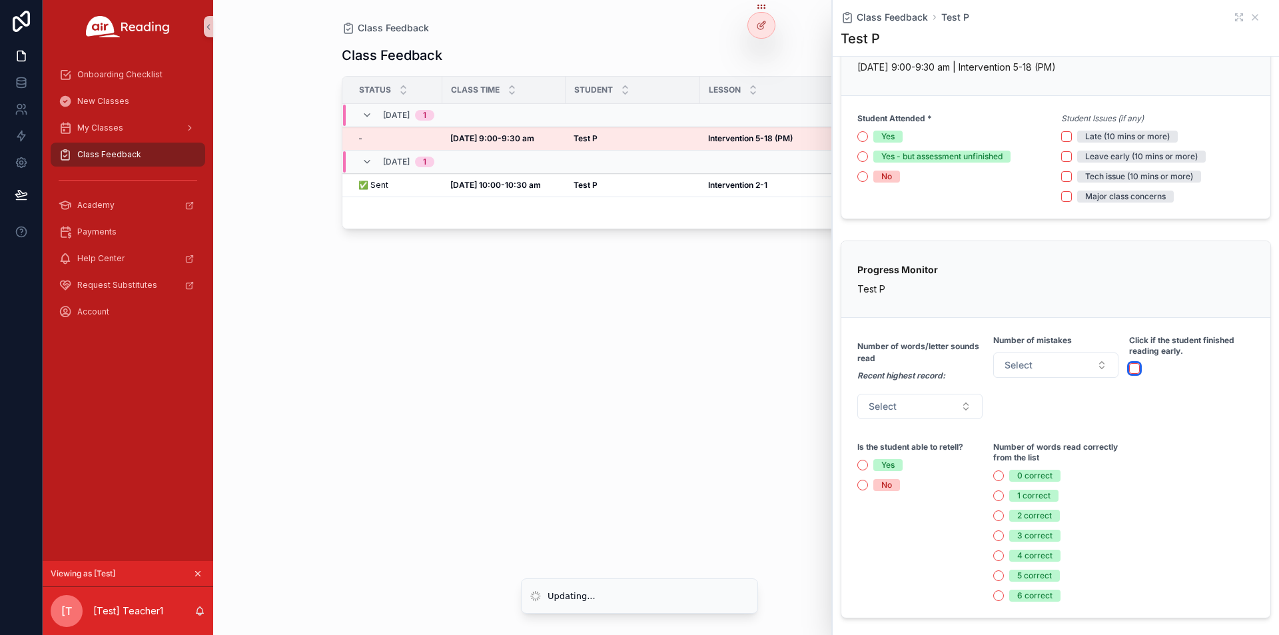
click at [1130, 371] on button "scrollable content" at bounding box center [1134, 368] width 11 height 11
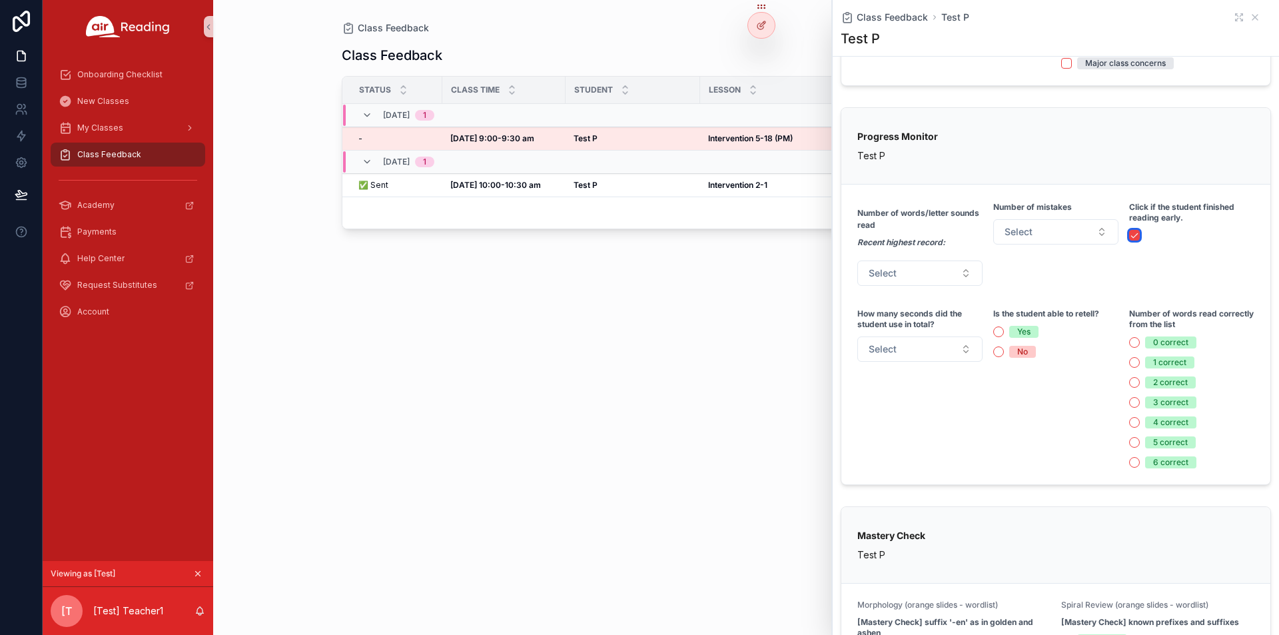
scroll to position [133, 0]
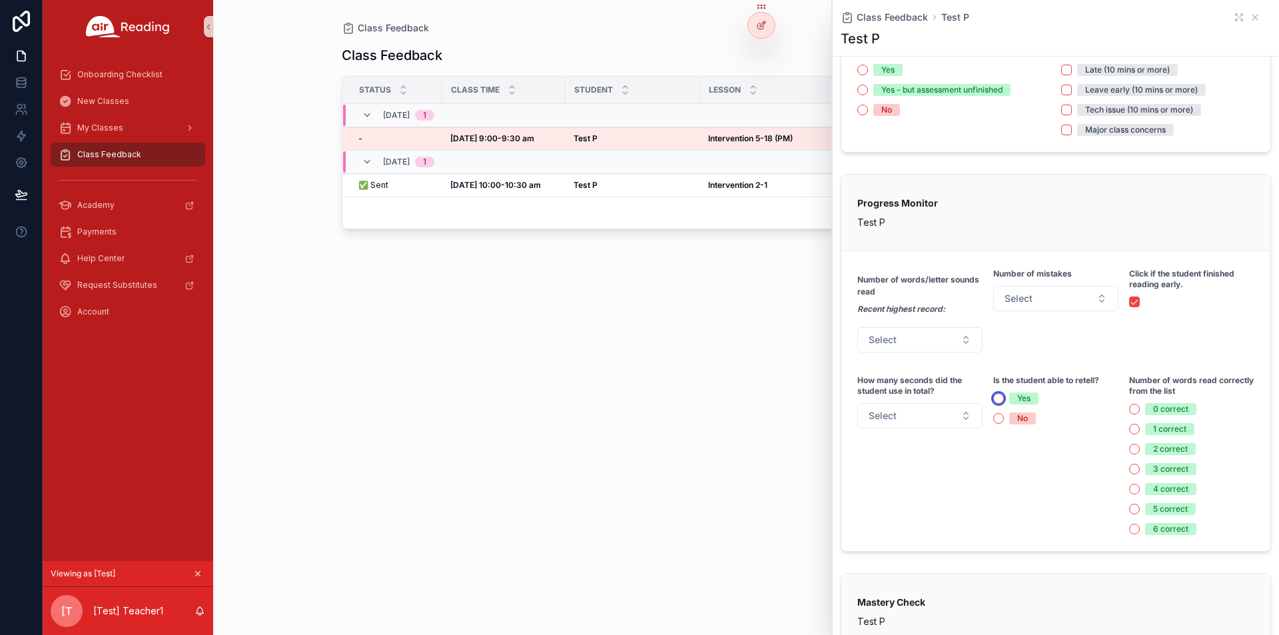
click at [994, 402] on button "Yes" at bounding box center [999, 398] width 11 height 11
click at [907, 419] on button "Select" at bounding box center [920, 415] width 125 height 25
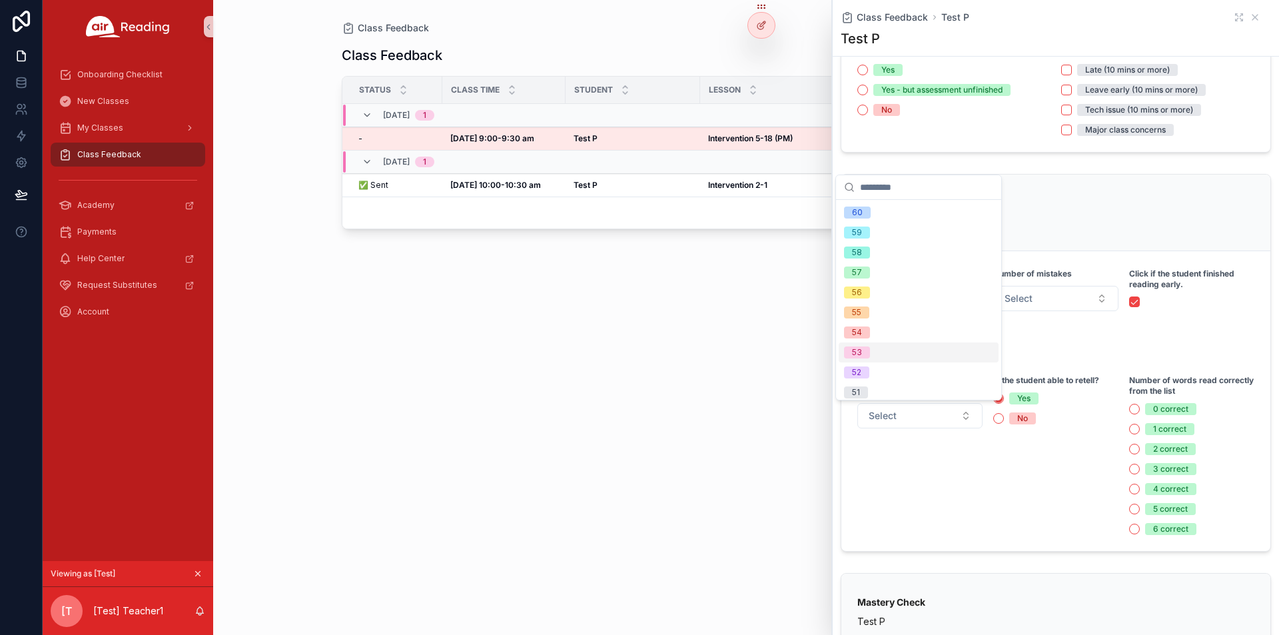
click at [921, 353] on div "53" at bounding box center [919, 353] width 160 height 20
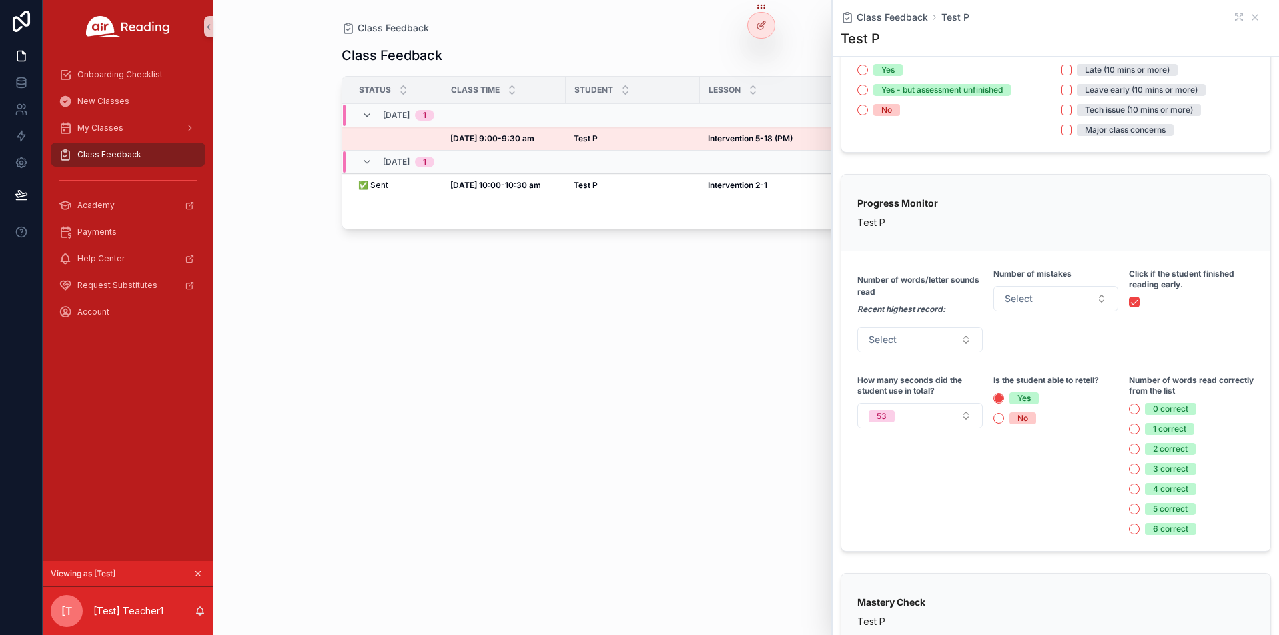
click at [924, 362] on form "Number of words/letter sounds read Recent highest record: Select Number of mist…" at bounding box center [1056, 401] width 429 height 300
click at [933, 355] on form "Number of words/letter sounds read Recent highest record: Select Number of mist…" at bounding box center [1056, 401] width 429 height 300
click at [944, 338] on button "Select" at bounding box center [920, 339] width 125 height 25
click at [1052, 294] on button "Select" at bounding box center [1056, 298] width 125 height 25
click at [1163, 450] on div "2 correct" at bounding box center [1170, 449] width 35 height 12
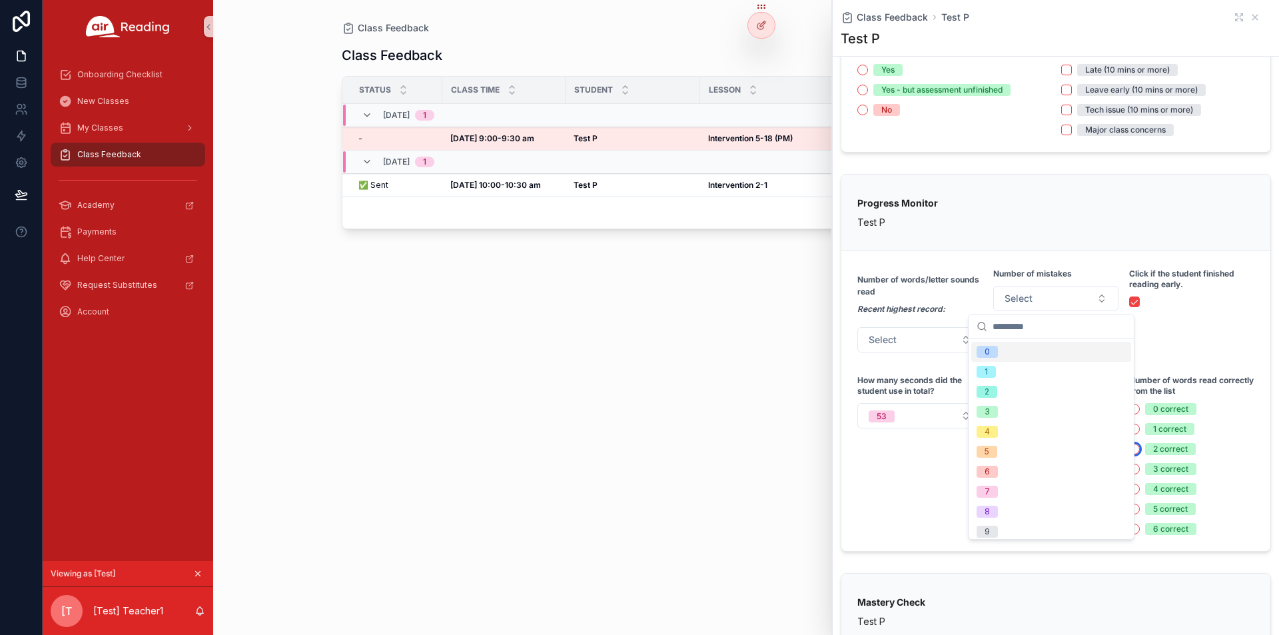
click at [1140, 450] on button "2 correct" at bounding box center [1134, 449] width 11 height 11
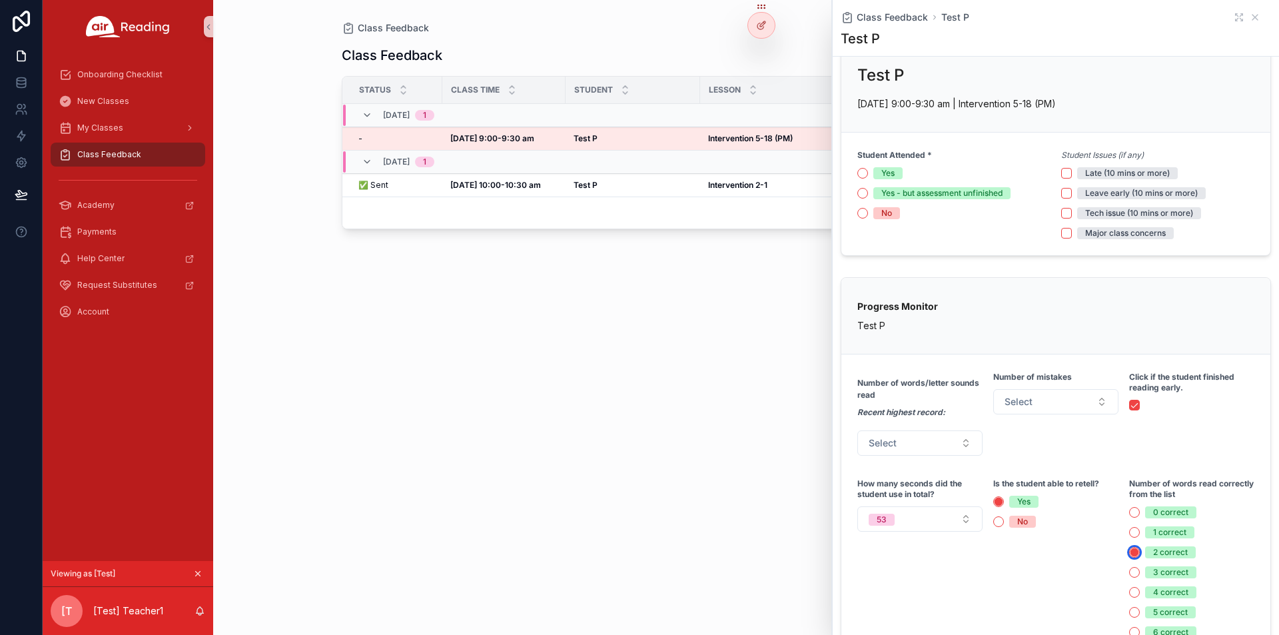
scroll to position [0, 0]
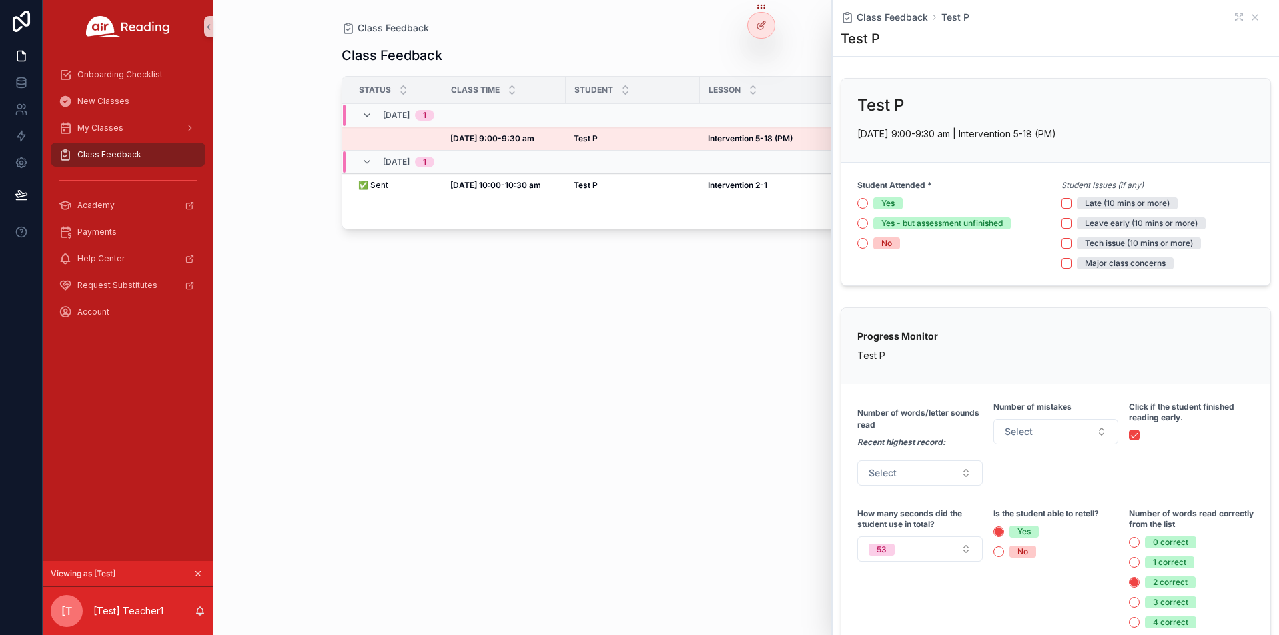
click at [868, 243] on div "No" at bounding box center [954, 243] width 193 height 12
click at [870, 221] on div "Yes - but assessment unfinished" at bounding box center [954, 223] width 193 height 12
click at [870, 223] on div "Yes - but assessment unfinished" at bounding box center [954, 223] width 193 height 12
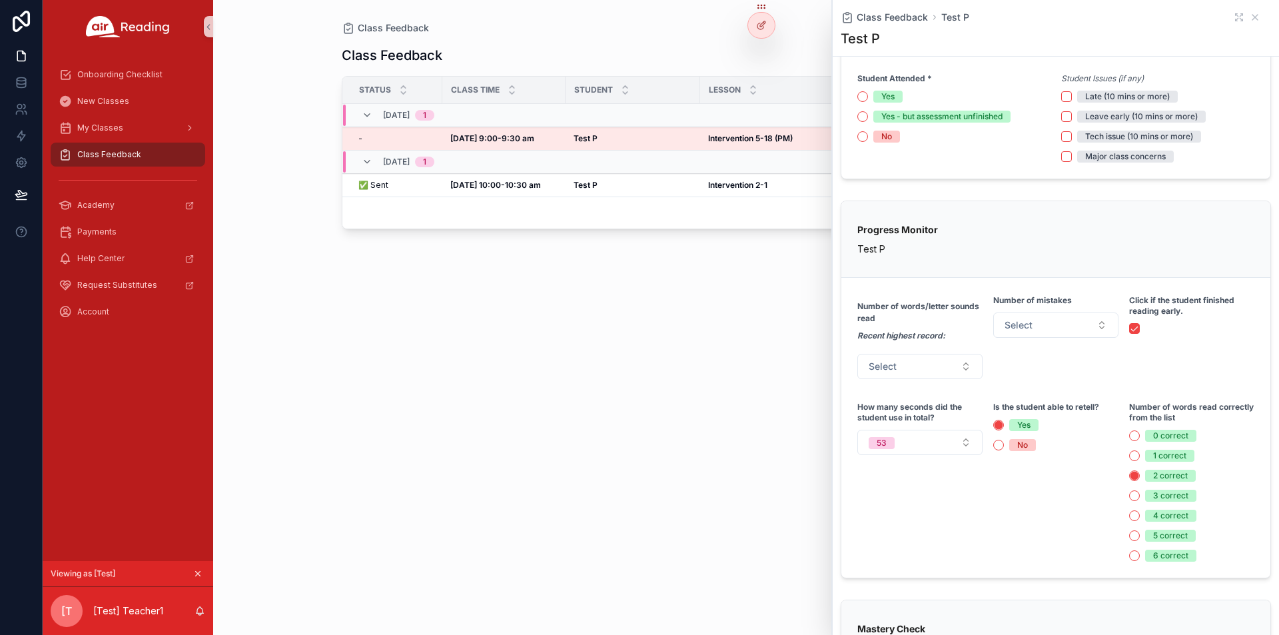
scroll to position [200, 0]
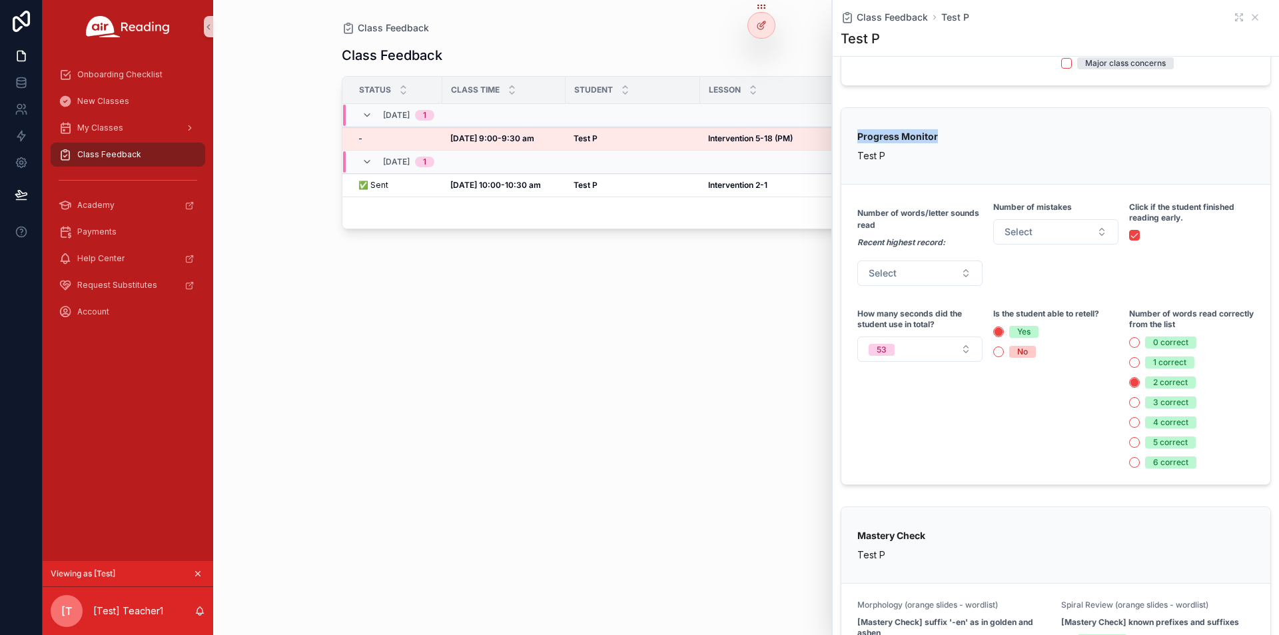
drag, startPoint x: 855, startPoint y: 128, endPoint x: 964, endPoint y: 139, distance: 109.1
click at [964, 139] on div "Progress Monitor Test P" at bounding box center [1056, 146] width 429 height 77
copy strong "Progress Monitor"
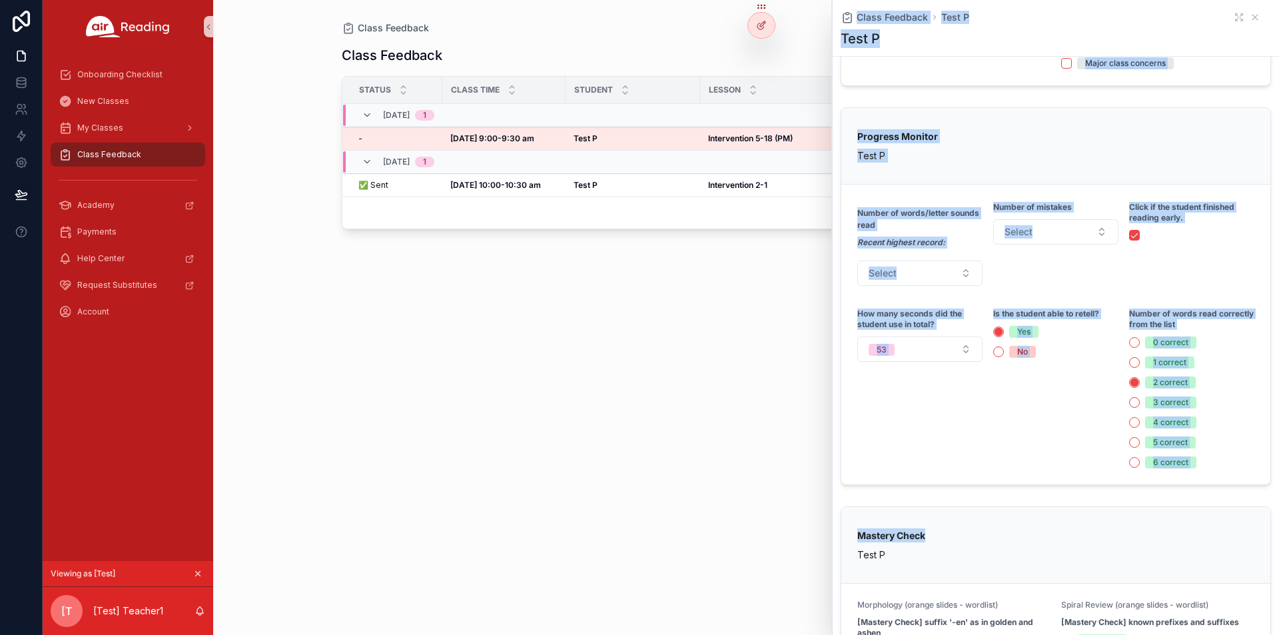
drag, startPoint x: 951, startPoint y: 537, endPoint x: 818, endPoint y: 530, distance: 133.4
click at [818, 530] on div "Onboarding Checklist New Classes My Classes Class Feedback Academy Payments Hel…" at bounding box center [661, 317] width 1237 height 635
copy div "Showing 2 of 2 results Previous Next Class Feedback Test P Test P Test P Aug 13…"
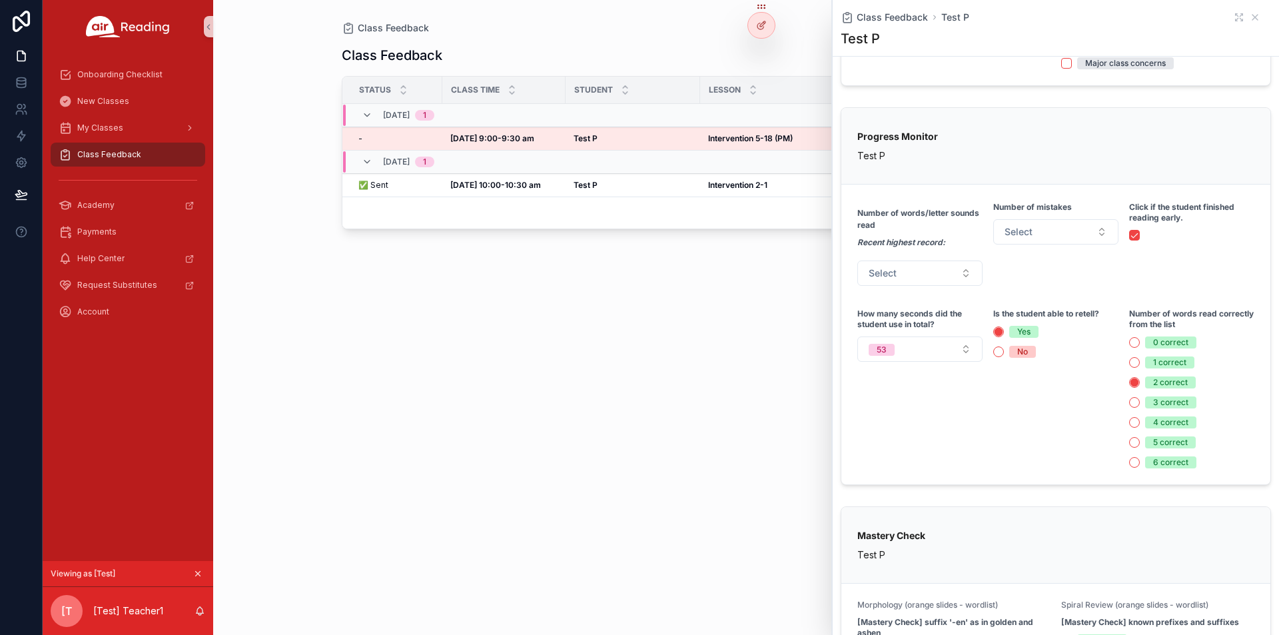
click at [948, 572] on div "Mastery Check Test P" at bounding box center [1056, 545] width 429 height 77
drag, startPoint x: 934, startPoint y: 538, endPoint x: 847, endPoint y: 536, distance: 86.7
click at [847, 536] on div "Mastery Check Test P" at bounding box center [1056, 545] width 429 height 77
copy strong "Mastery Check"
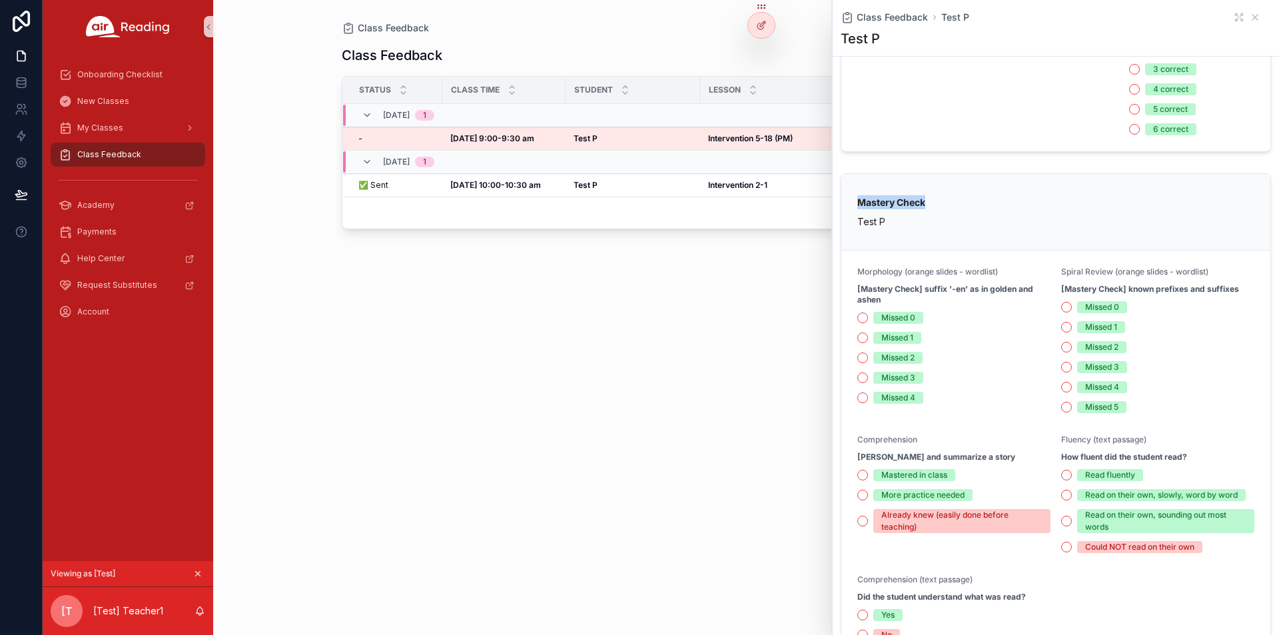
scroll to position [733, 0]
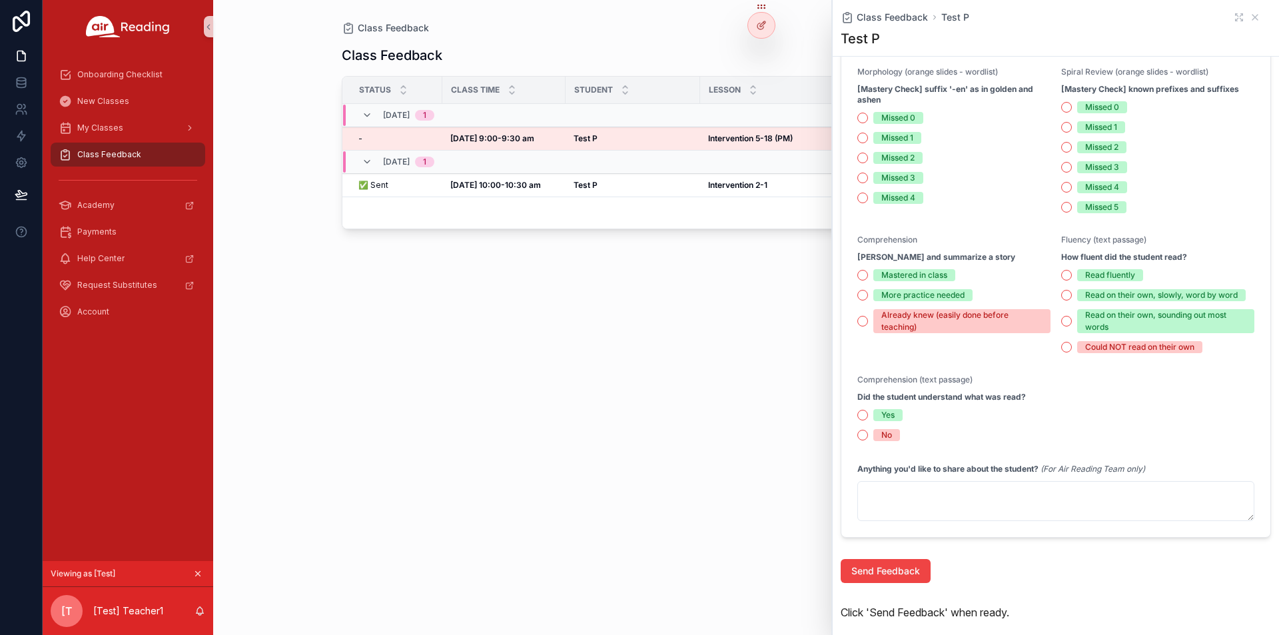
click at [1056, 426] on form "Morphology (orange slides - wordlist) [Mastery Check] suffix '-en' as in golden…" at bounding box center [1056, 294] width 429 height 486
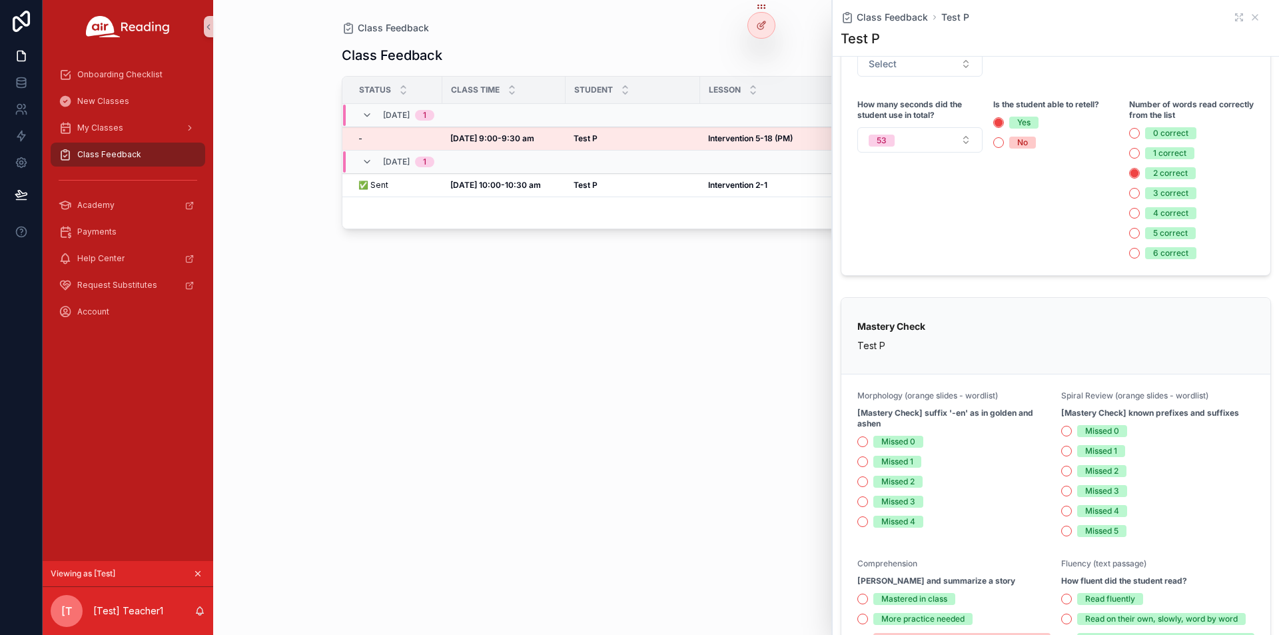
scroll to position [9, 0]
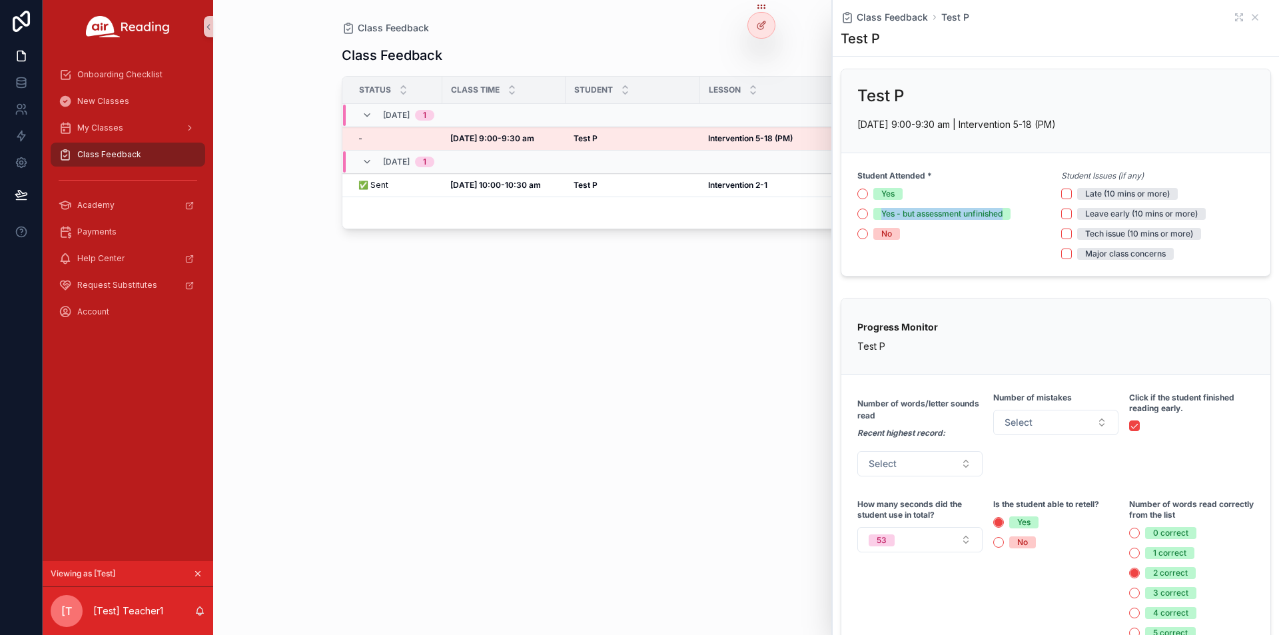
drag, startPoint x: 882, startPoint y: 213, endPoint x: 962, endPoint y: 222, distance: 79.8
click at [962, 222] on div "Yes Yes - but assessment unfinished No" at bounding box center [954, 214] width 193 height 52
